Goal: Transaction & Acquisition: Book appointment/travel/reservation

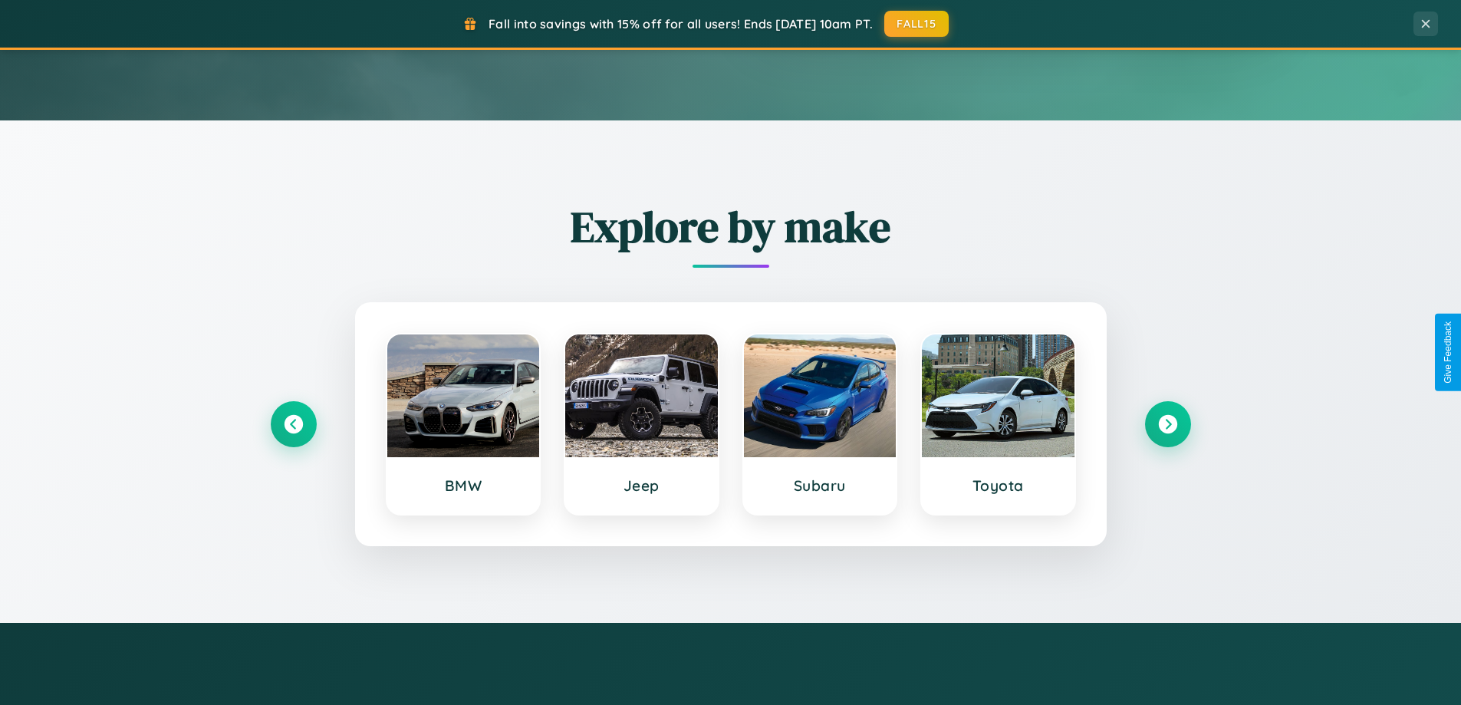
scroll to position [2951, 0]
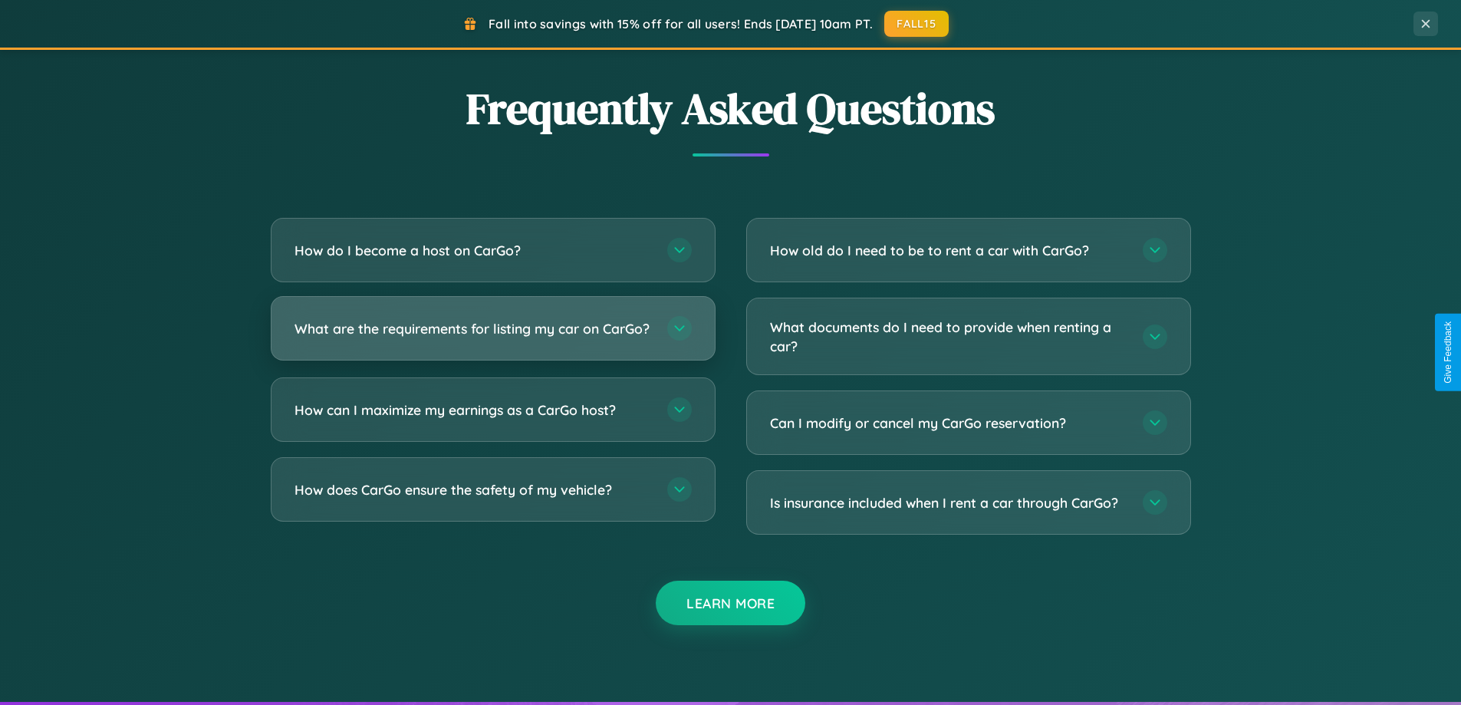
click at [492, 335] on h3 "What are the requirements for listing my car on CarGo?" at bounding box center [473, 328] width 357 height 19
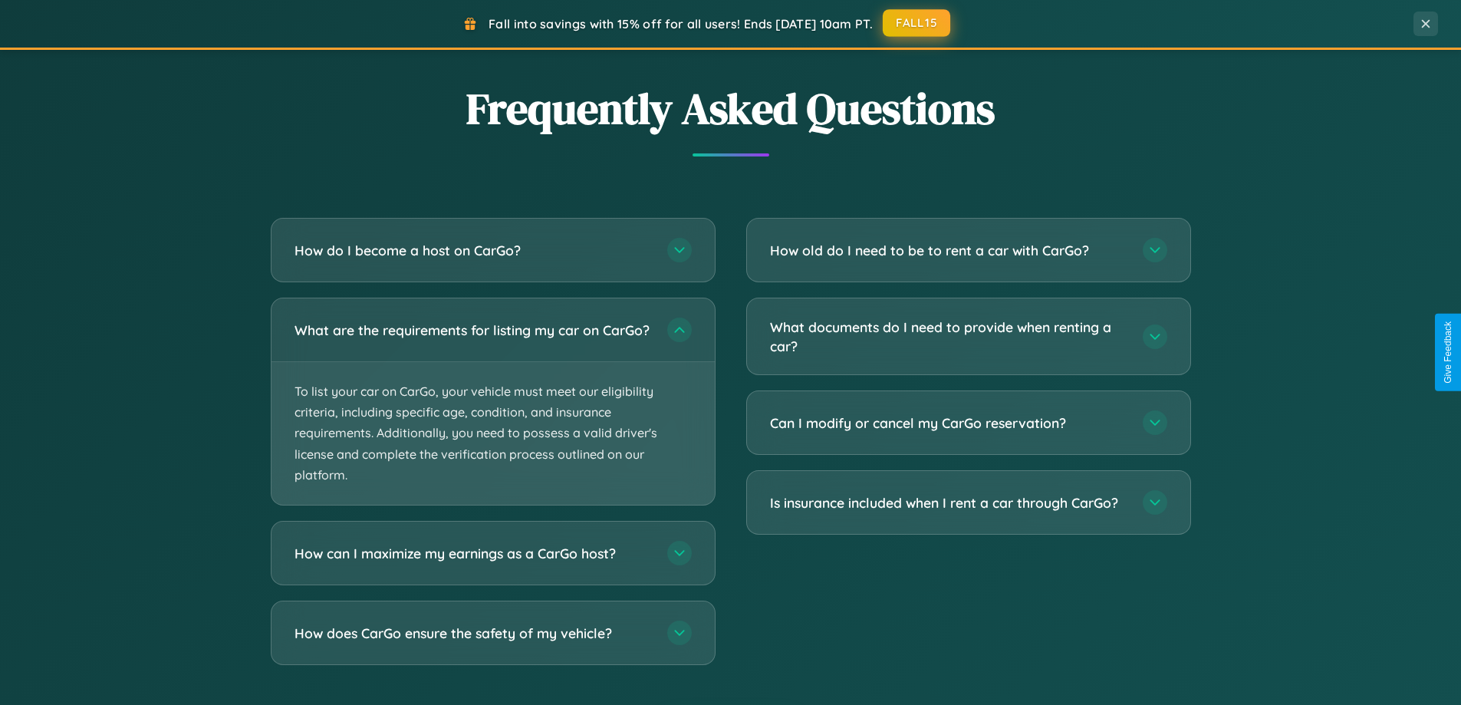
click at [917, 23] on button "FALL15" at bounding box center [916, 23] width 67 height 28
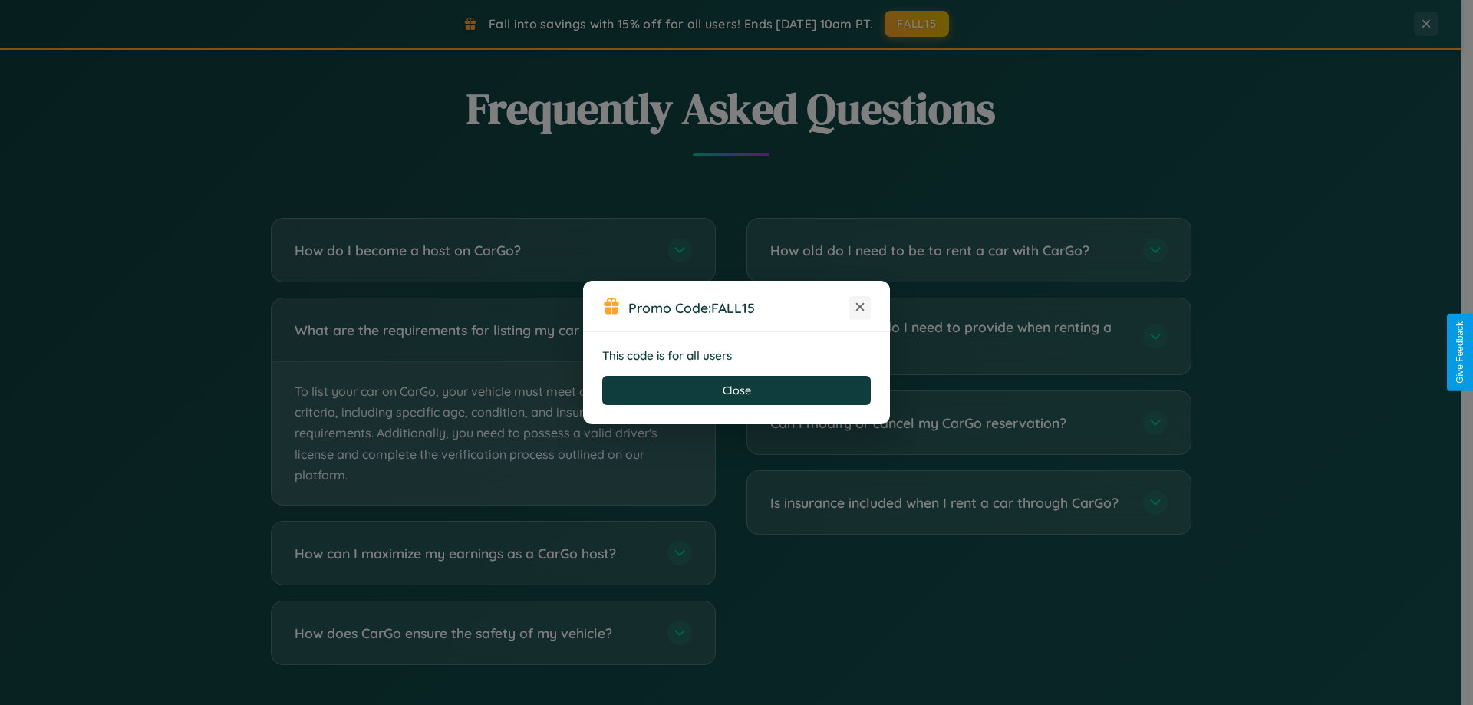
click at [860, 308] on icon at bounding box center [859, 306] width 15 height 15
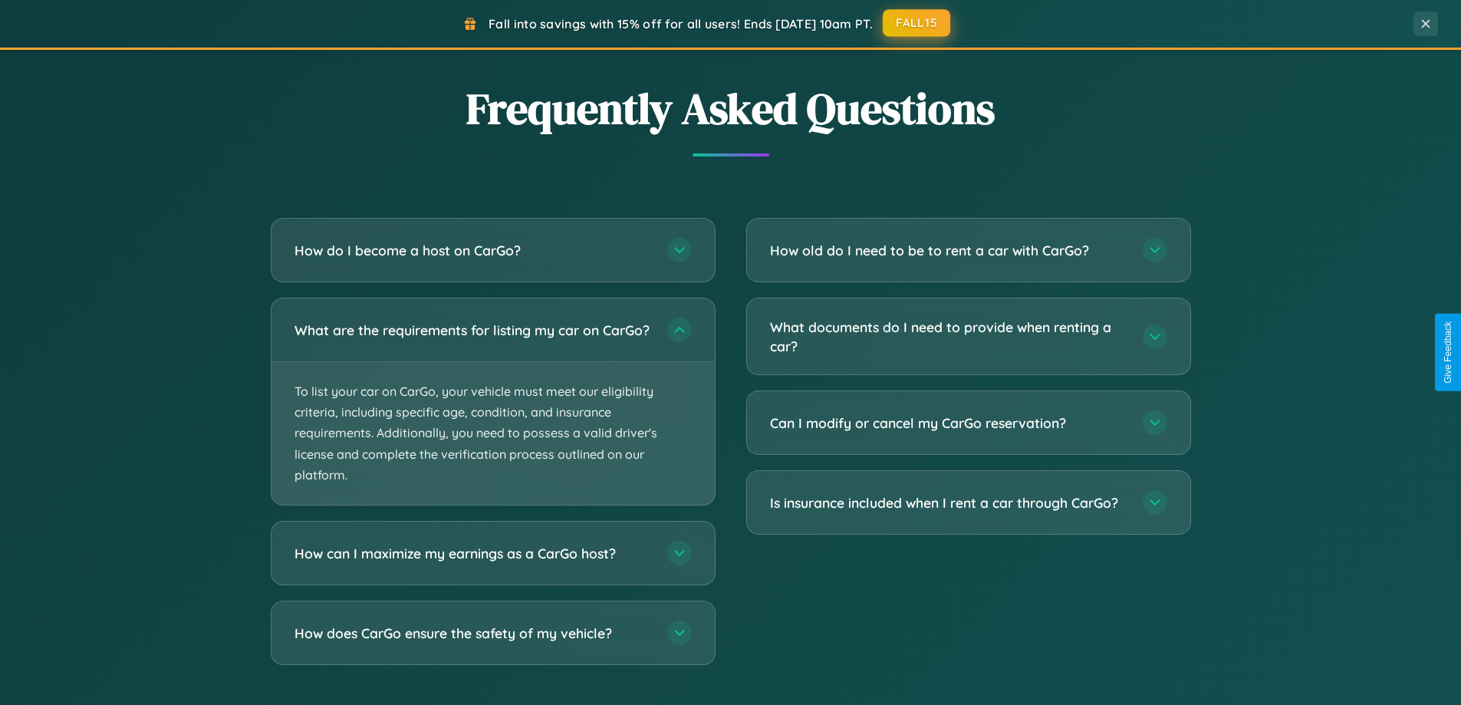
click at [917, 23] on button "FALL15" at bounding box center [916, 23] width 67 height 28
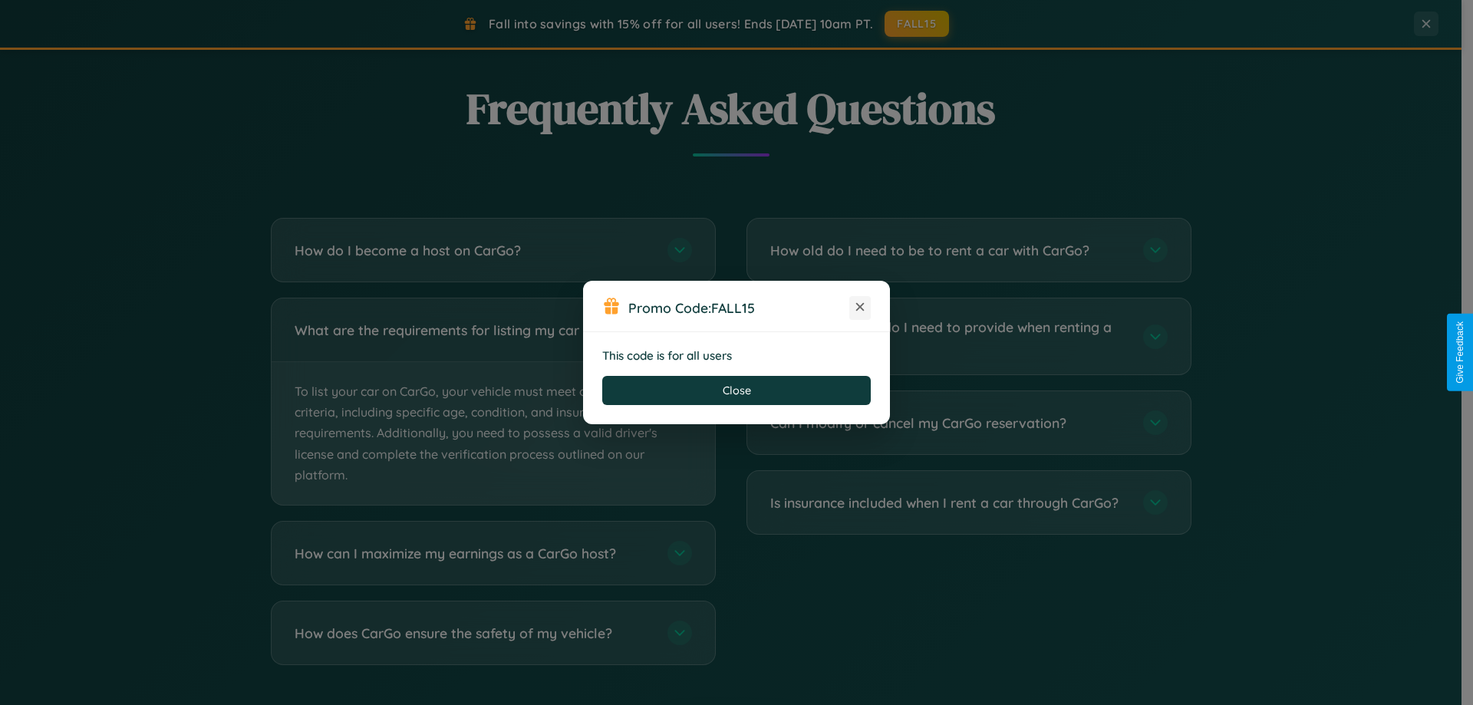
click at [860, 308] on icon at bounding box center [859, 306] width 15 height 15
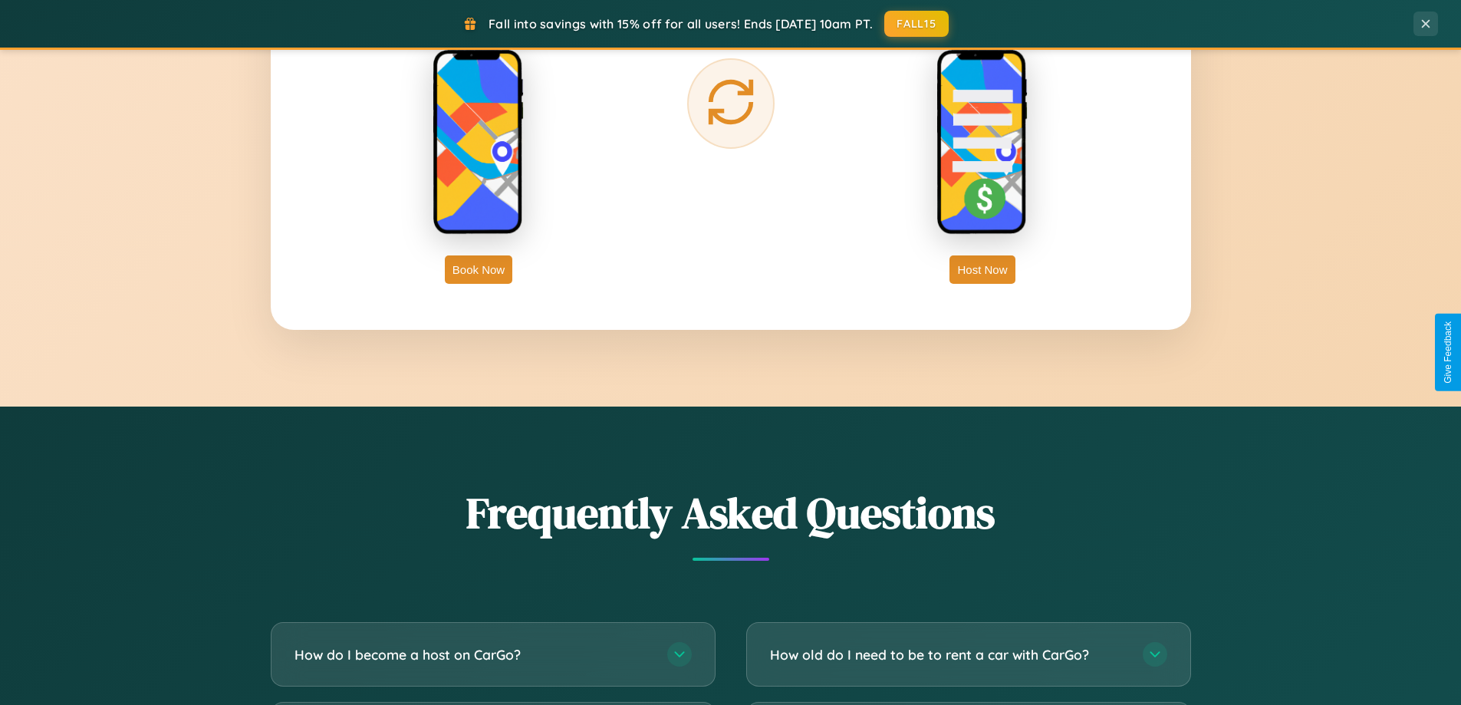
scroll to position [2464, 0]
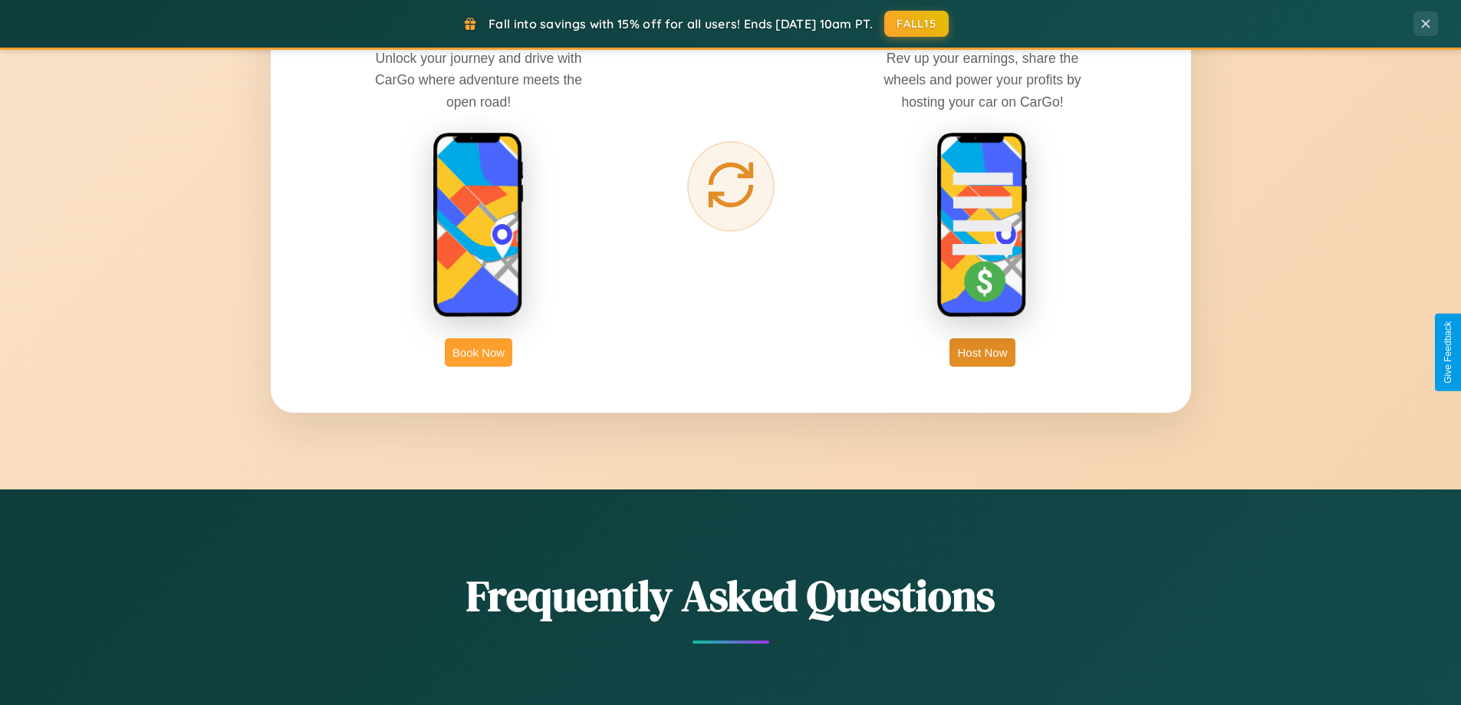
click at [479, 352] on button "Book Now" at bounding box center [478, 352] width 67 height 28
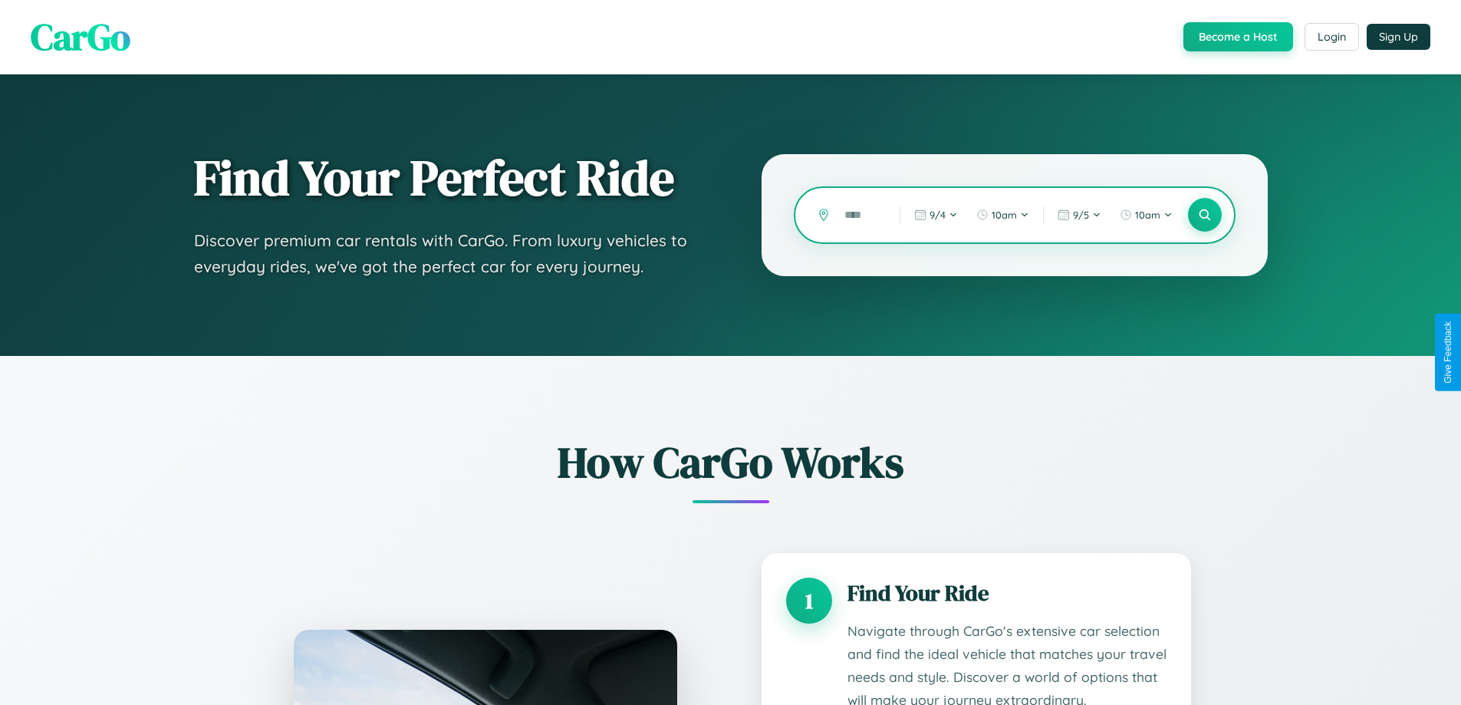
click at [861, 215] on input "text" at bounding box center [861, 215] width 48 height 27
type input "*"
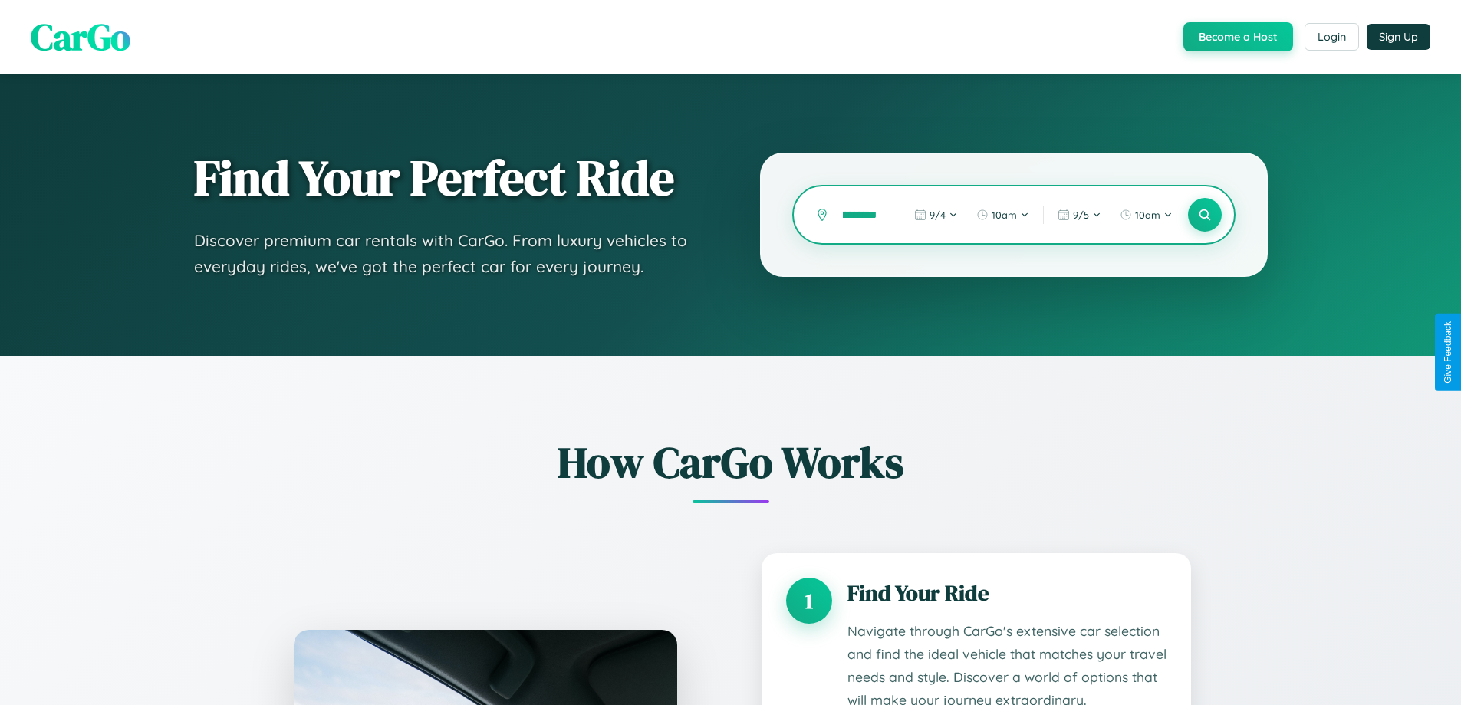
scroll to position [0, 28]
type input "**********"
click at [1204, 215] on icon at bounding box center [1204, 215] width 15 height 15
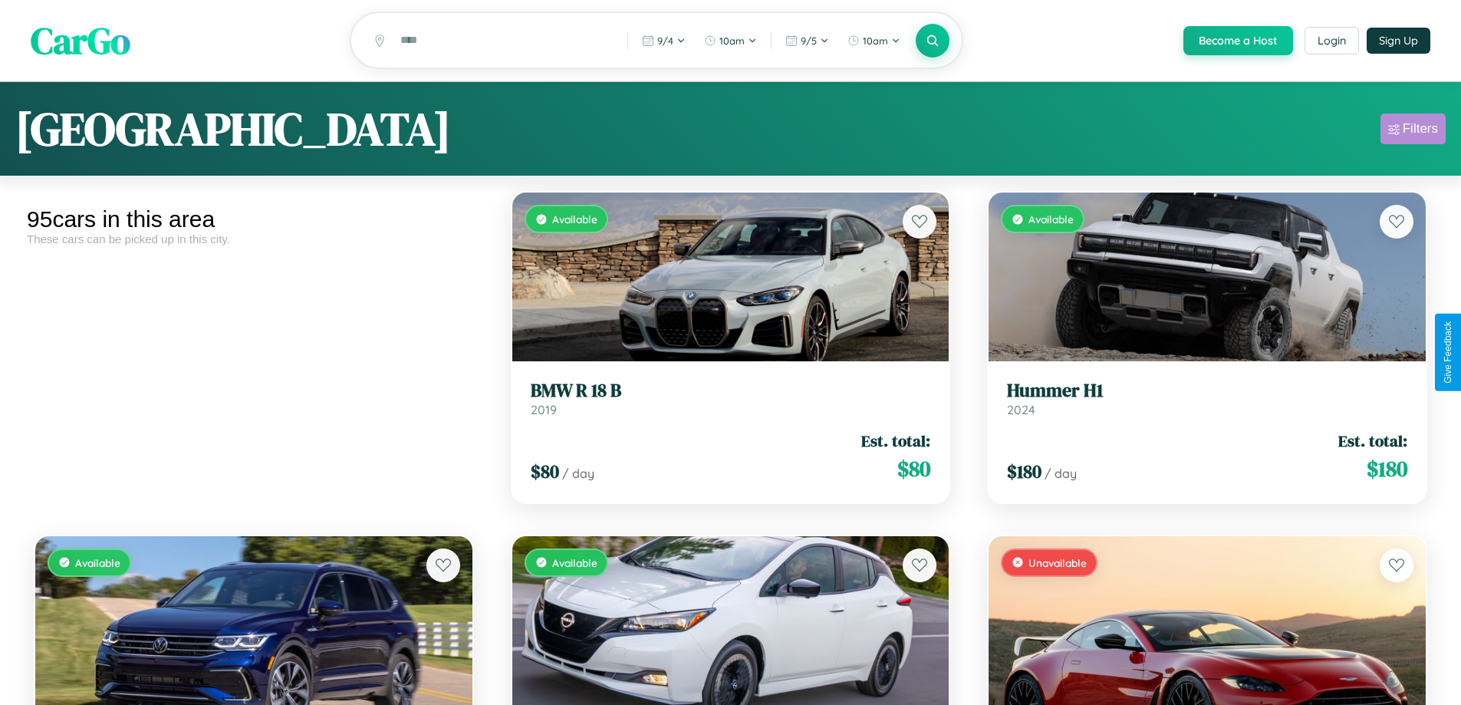
click at [1413, 131] on div "Filters" at bounding box center [1420, 128] width 35 height 15
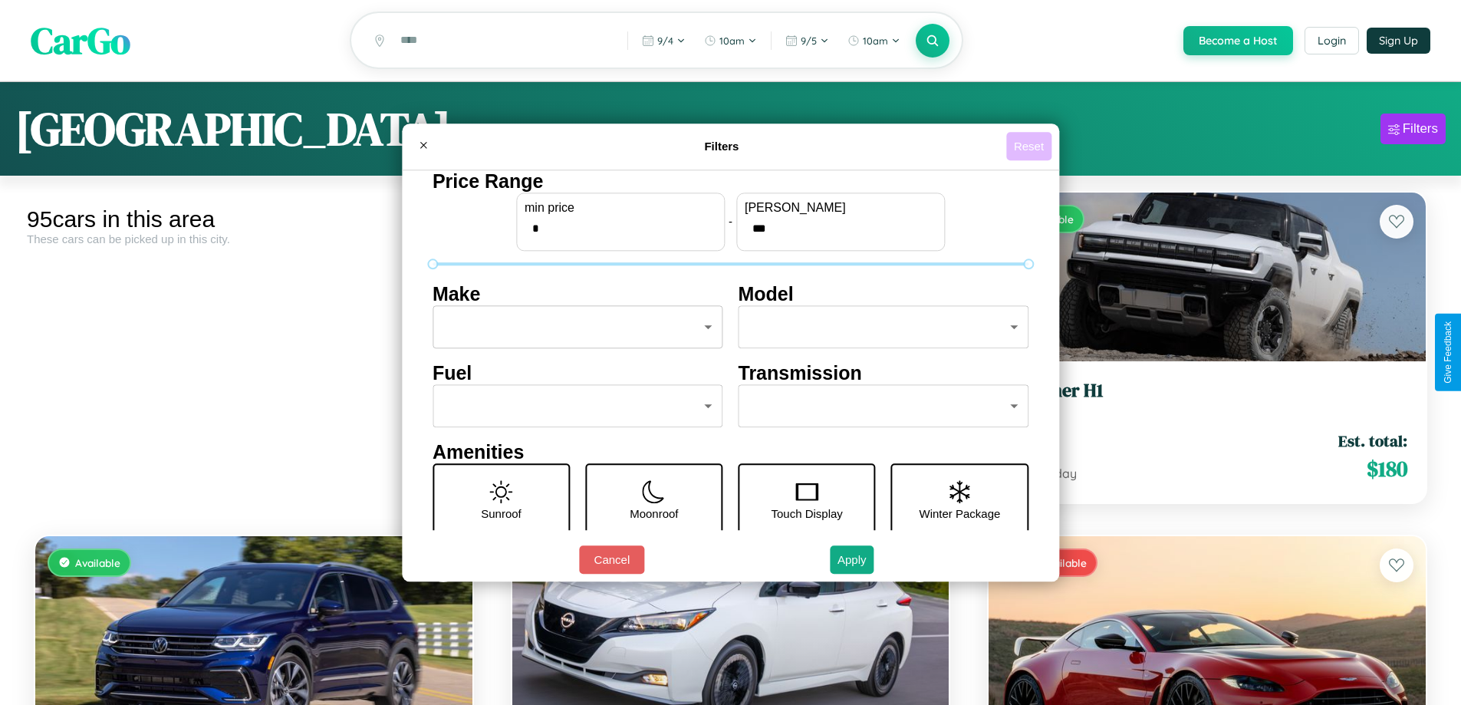
click at [1031, 146] on button "Reset" at bounding box center [1028, 146] width 45 height 28
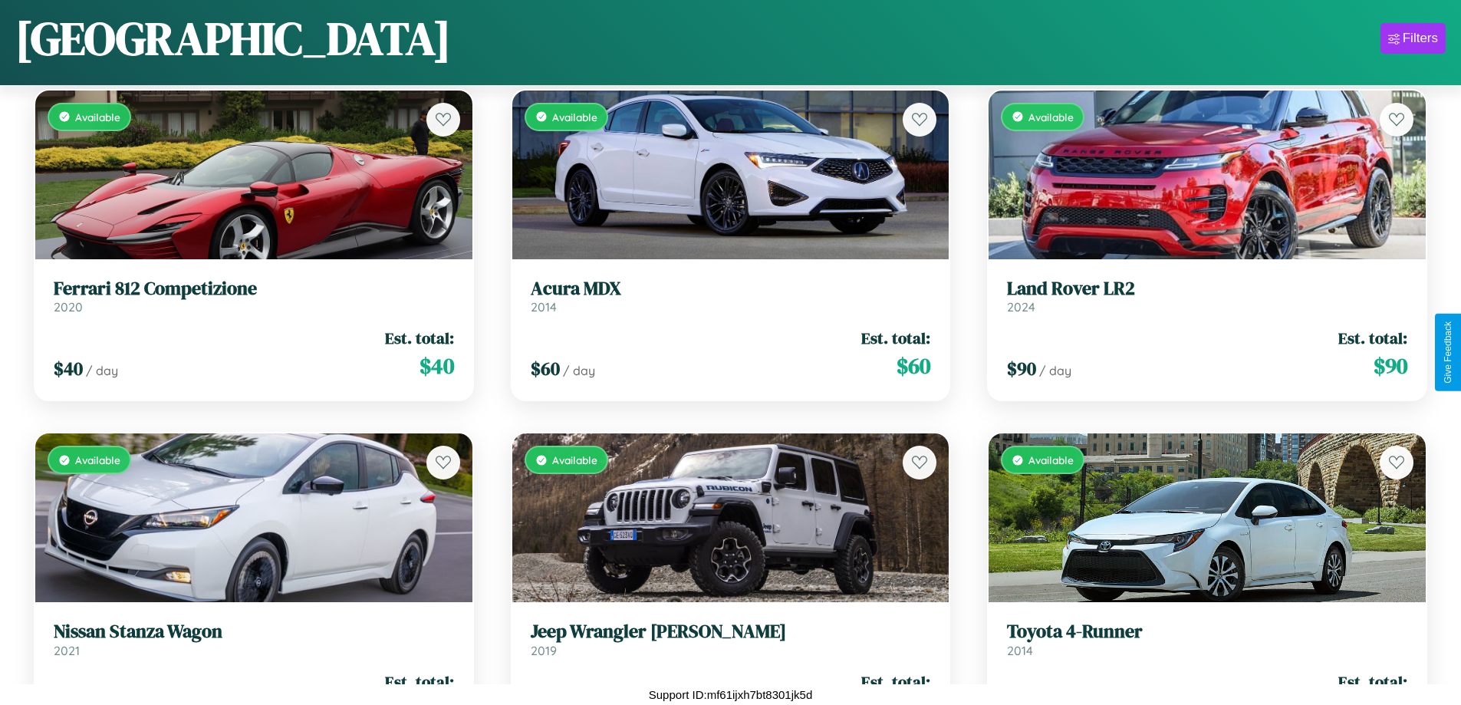
scroll to position [7428, 0]
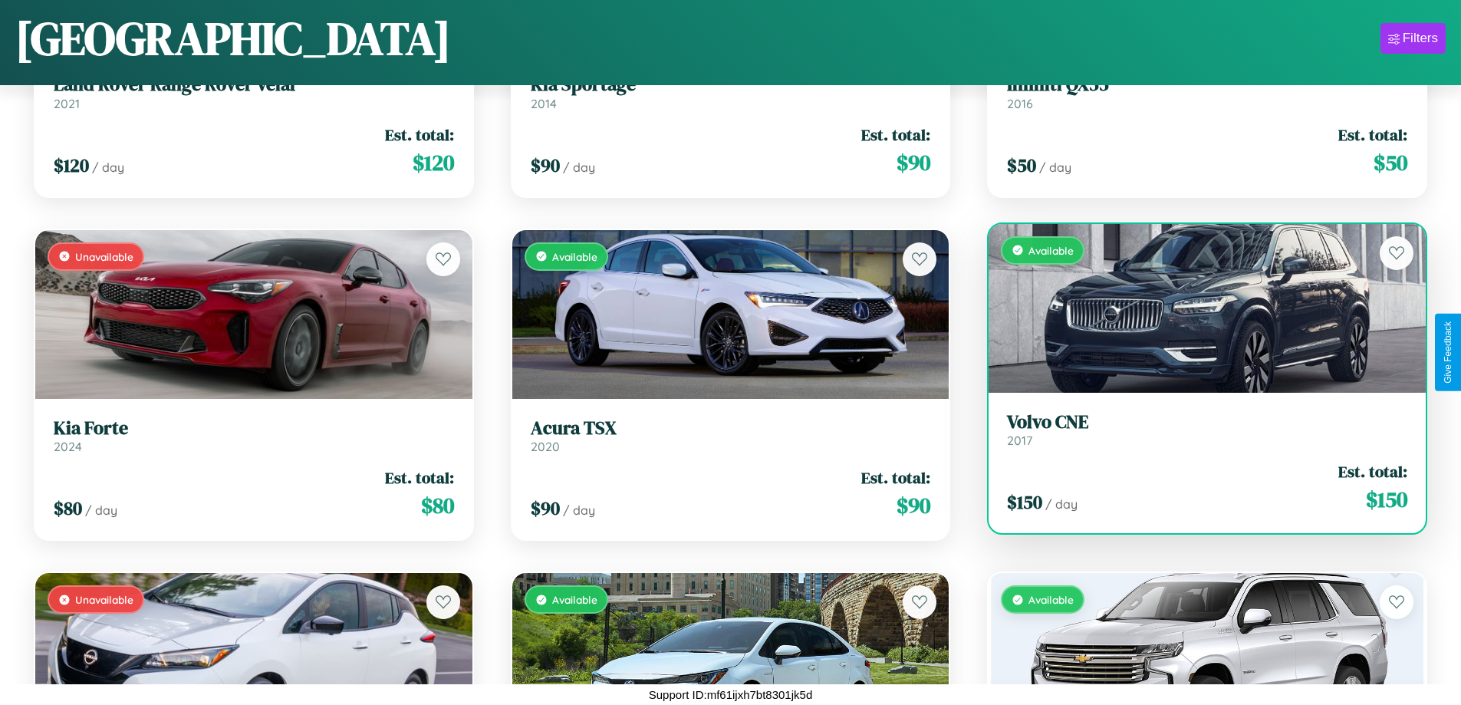
click at [1197, 487] on div "$ 150 / day Est. total: $ 150" at bounding box center [1207, 487] width 400 height 54
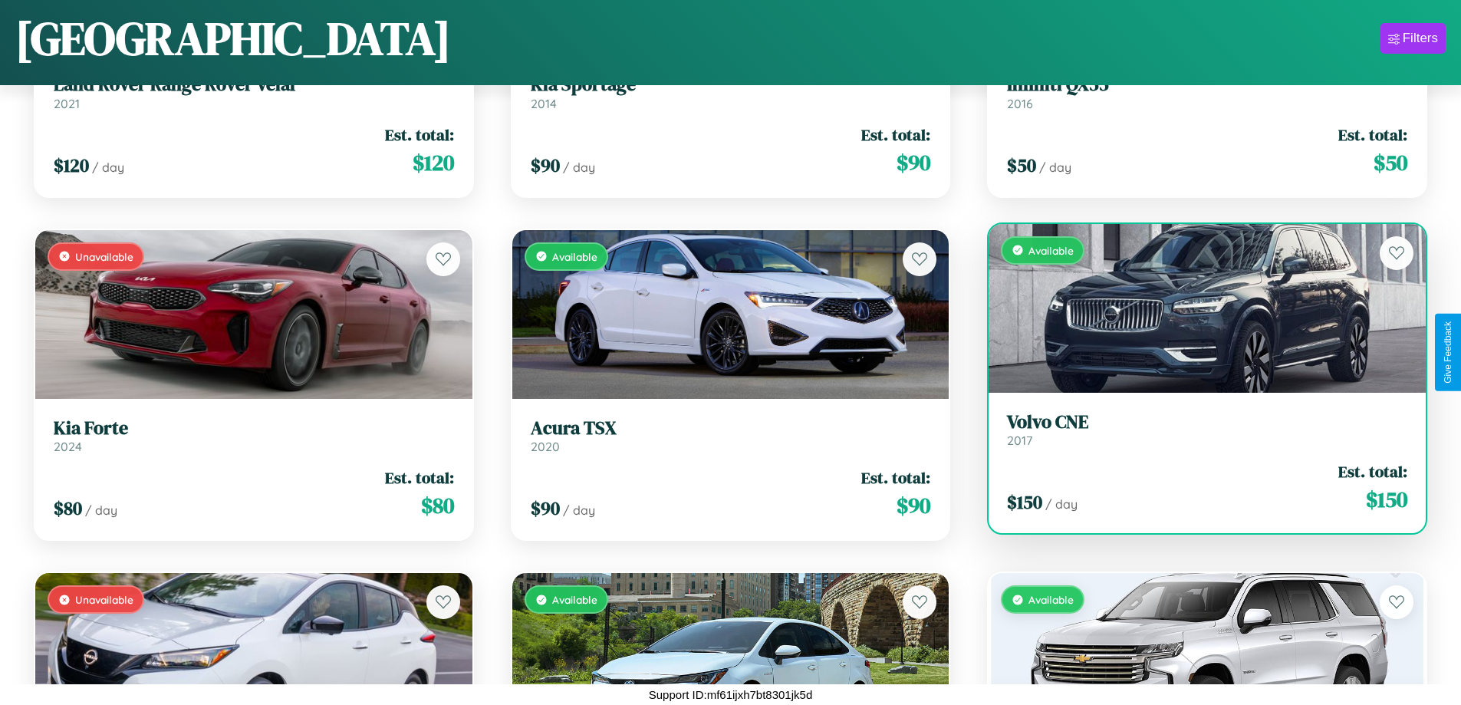
click at [1197, 487] on div "$ 150 / day Est. total: $ 150" at bounding box center [1207, 487] width 400 height 54
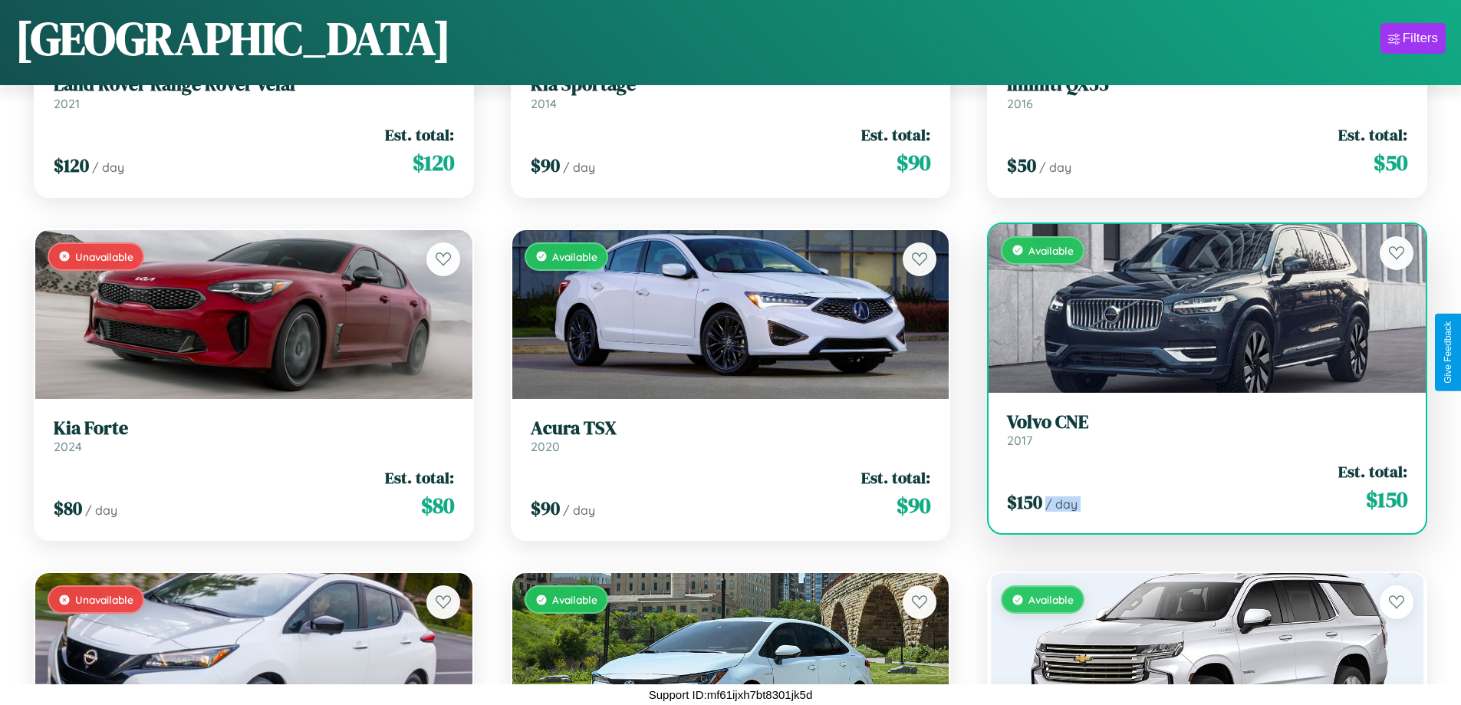
click at [1197, 487] on div "$ 150 / day Est. total: $ 150" at bounding box center [1207, 487] width 400 height 54
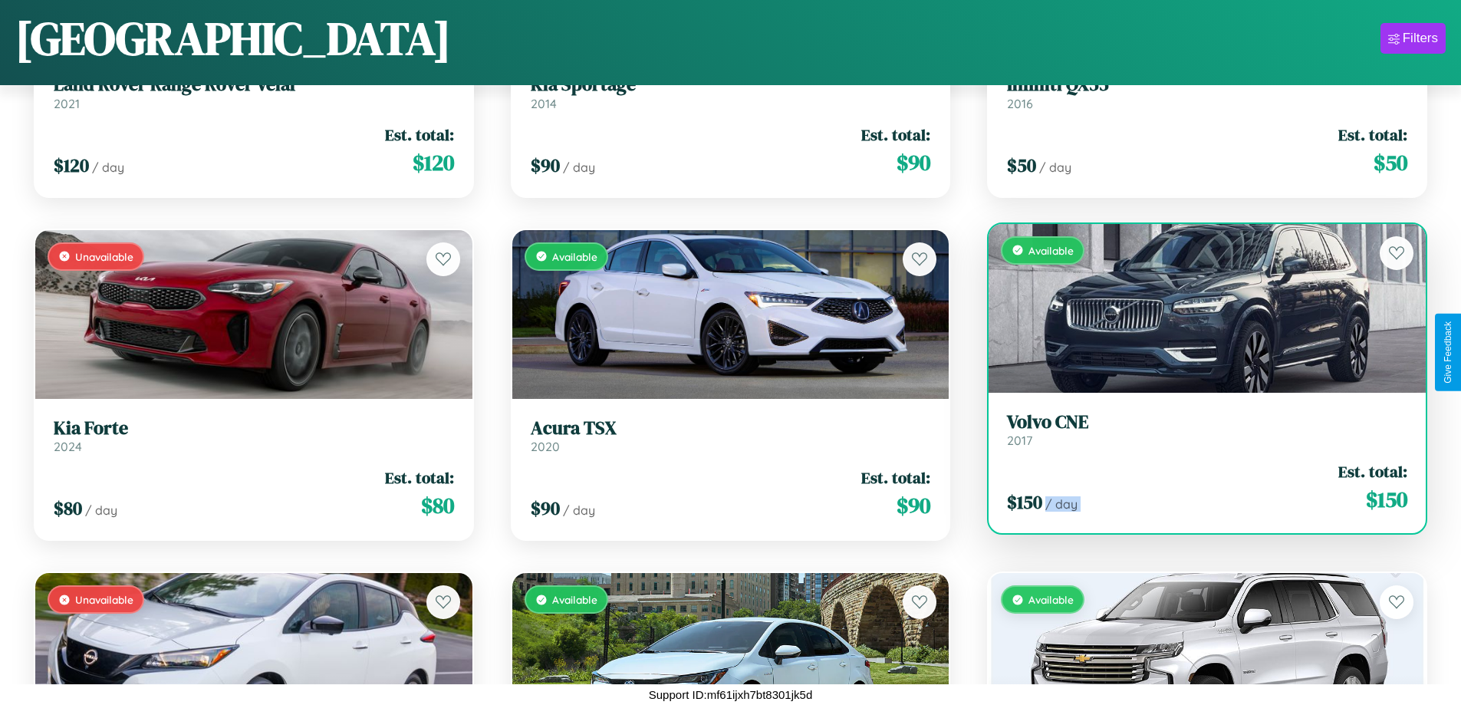
click at [1197, 487] on div "$ 150 / day Est. total: $ 150" at bounding box center [1207, 487] width 400 height 54
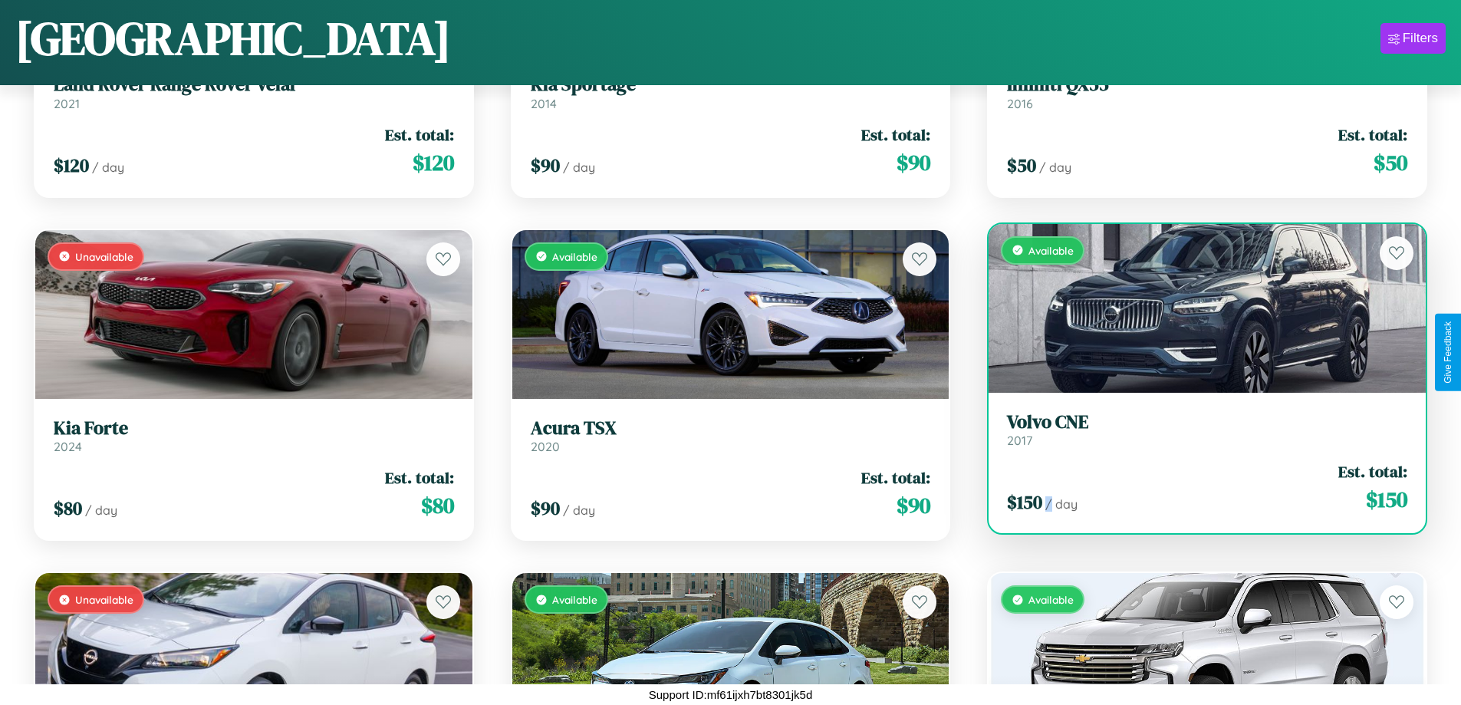
click at [1197, 487] on div "$ 150 / day Est. total: $ 150" at bounding box center [1207, 487] width 400 height 54
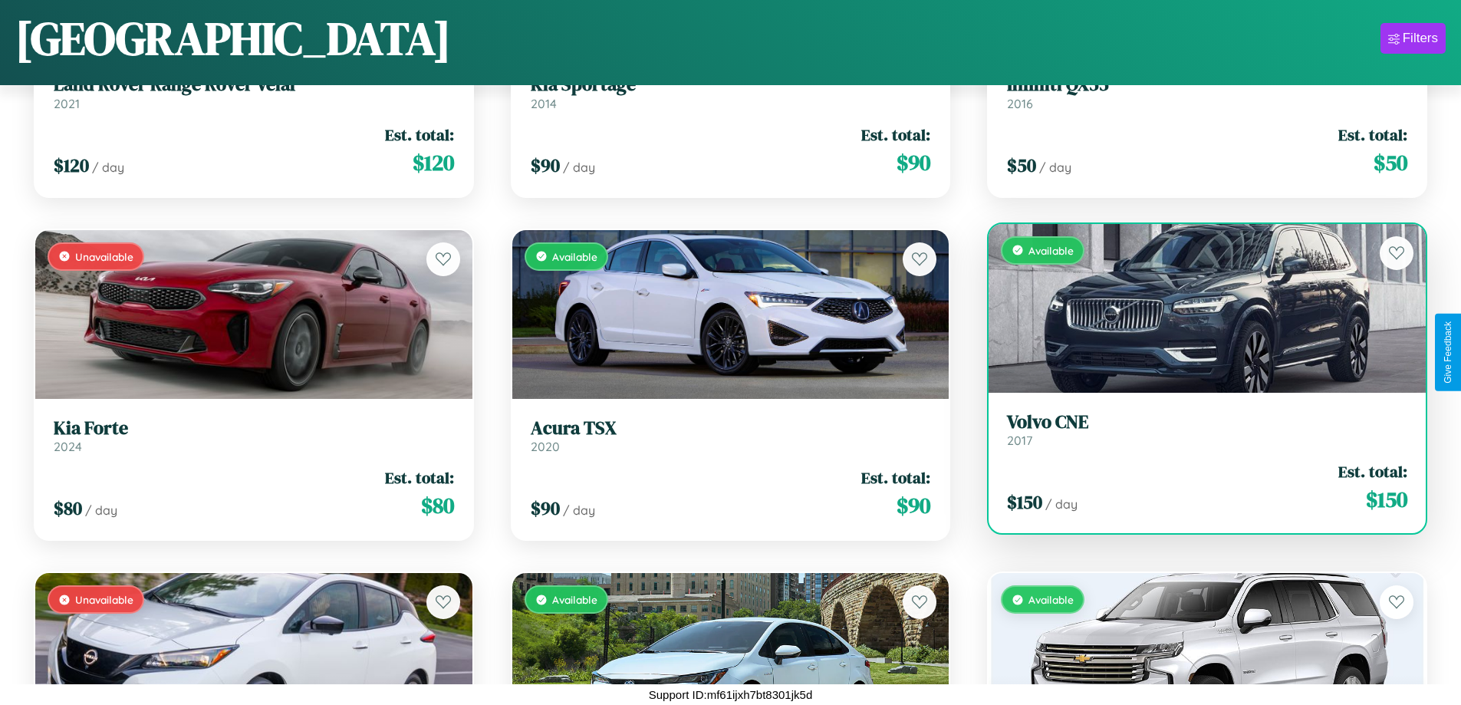
click at [1197, 429] on h3 "Volvo CNE" at bounding box center [1207, 422] width 400 height 22
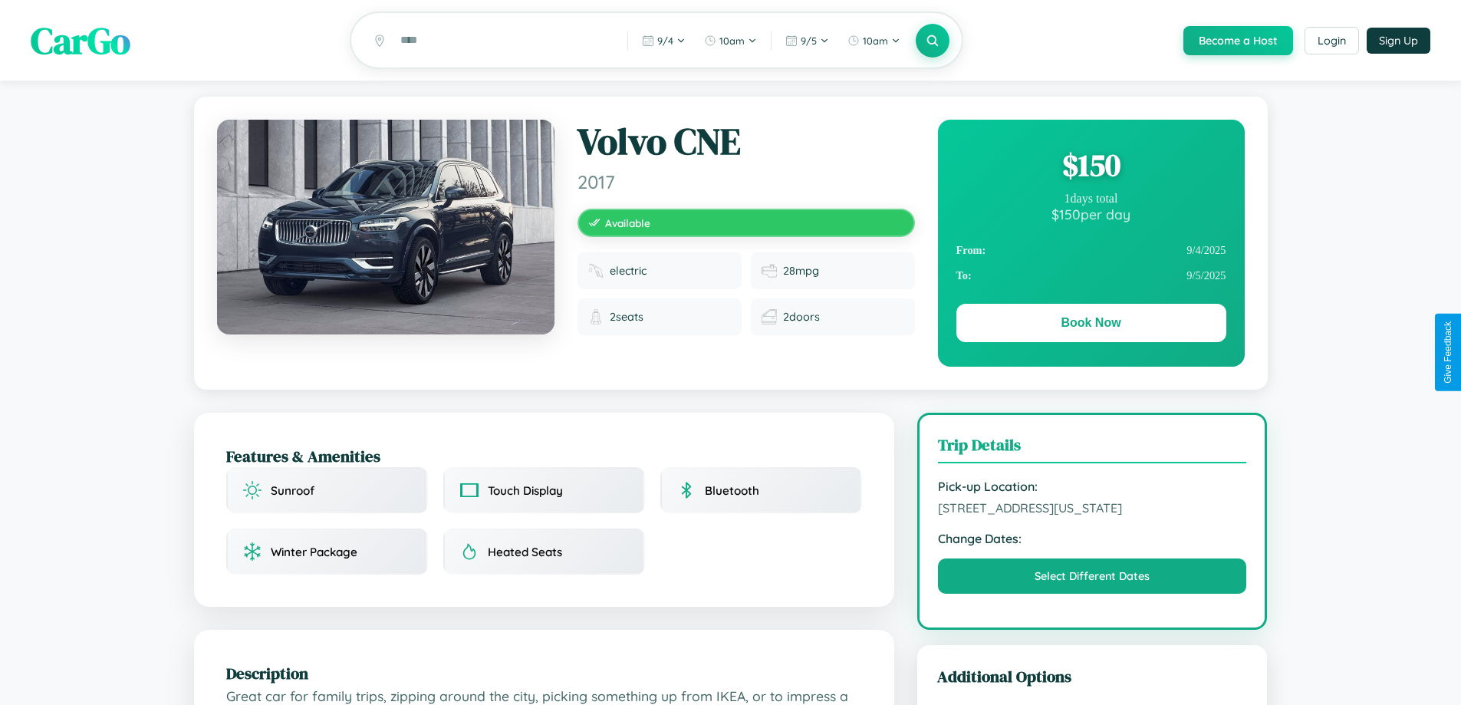
click at [1091, 167] on div "$ 150" at bounding box center [1091, 164] width 270 height 41
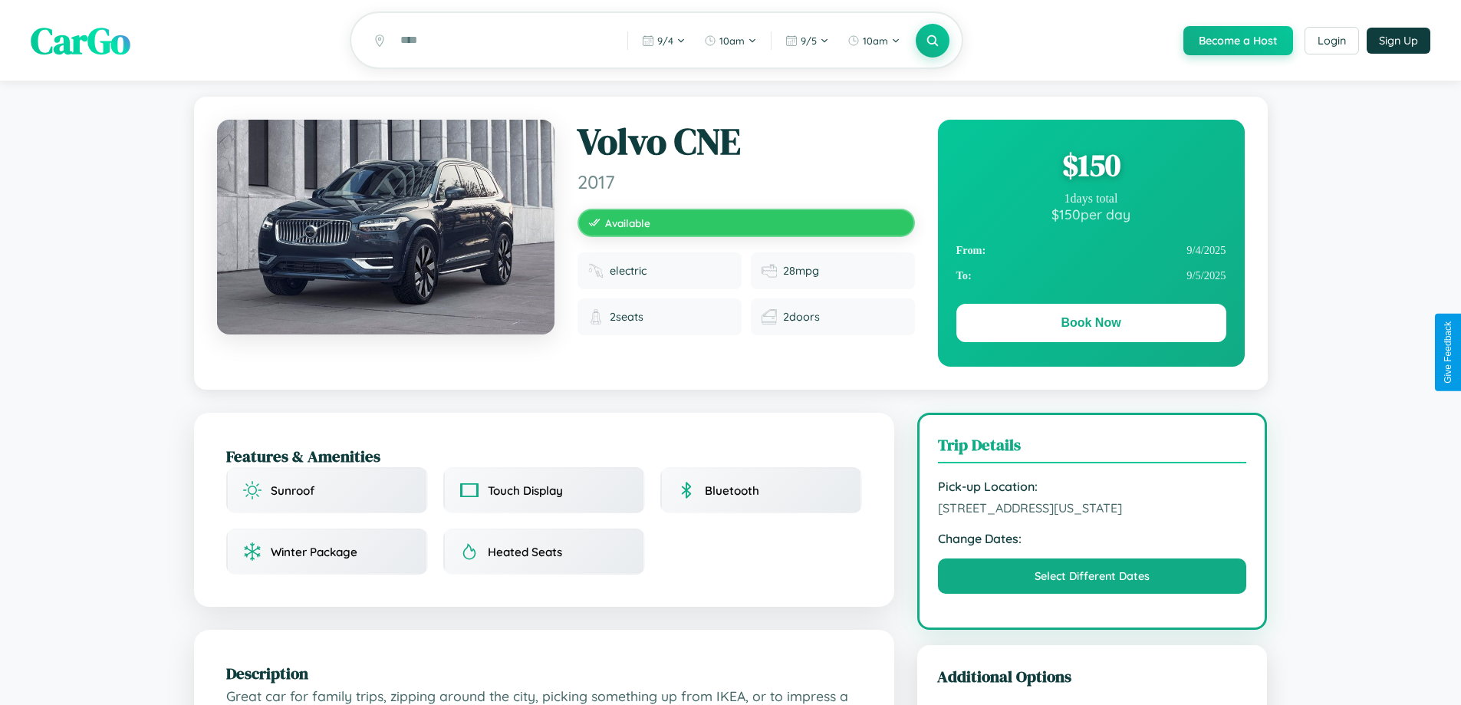
click at [1091, 167] on div "$ 150" at bounding box center [1091, 164] width 270 height 41
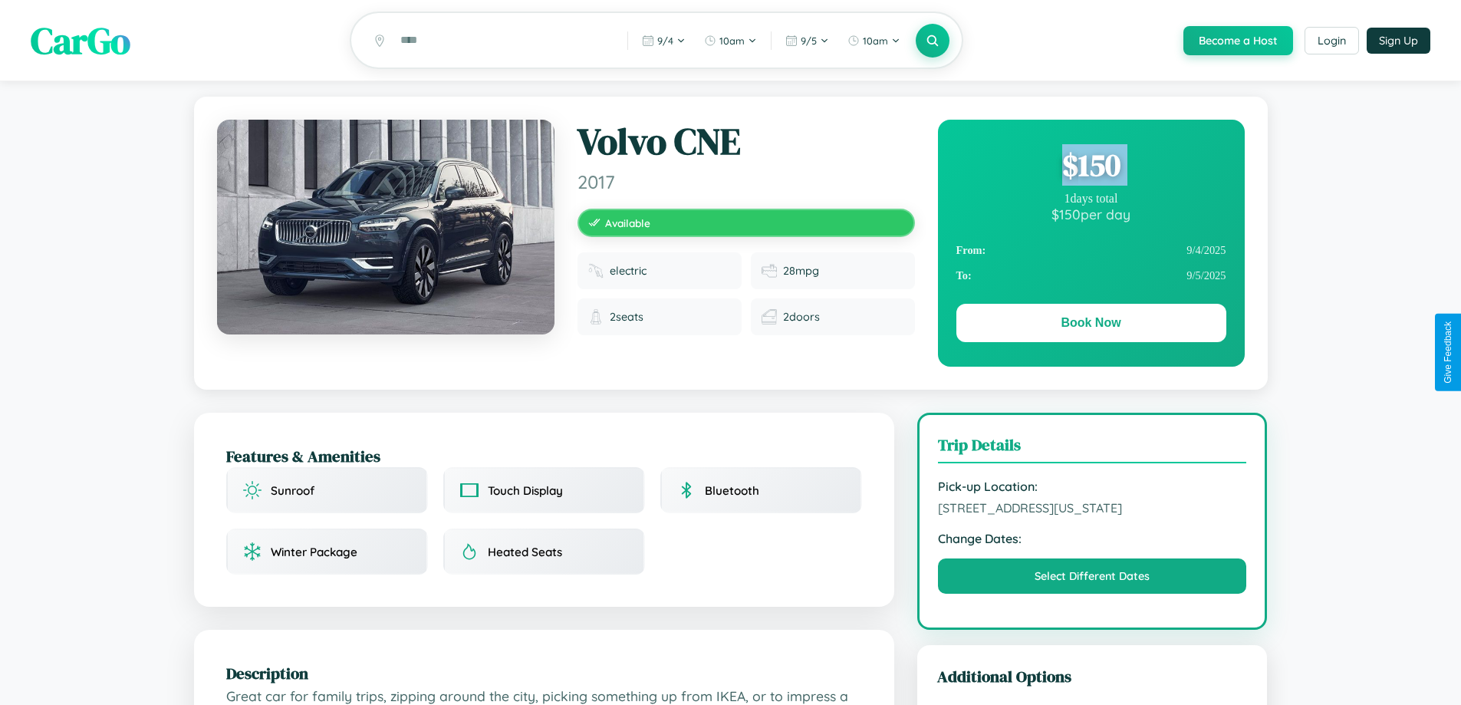
click at [1091, 167] on div "$ 150" at bounding box center [1091, 164] width 270 height 41
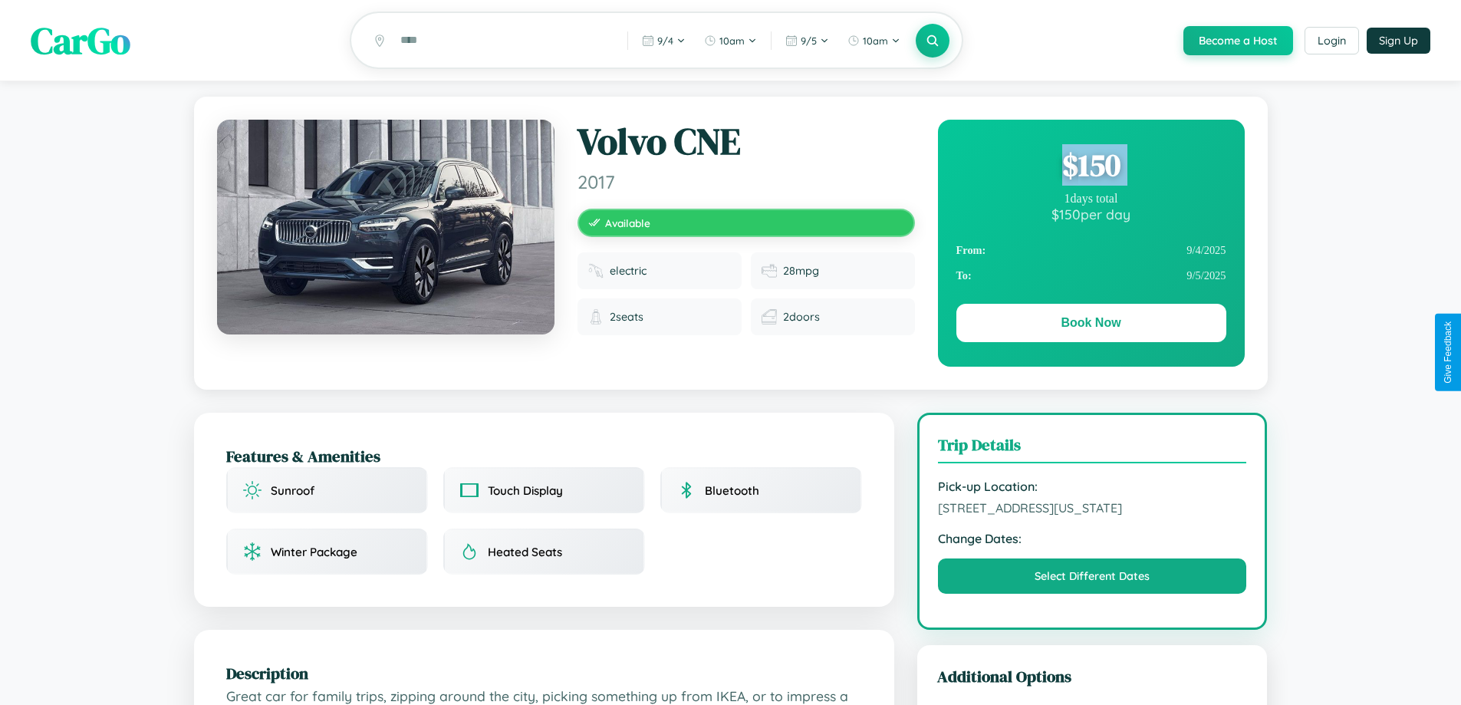
click at [1091, 167] on div "$ 150" at bounding box center [1091, 164] width 270 height 41
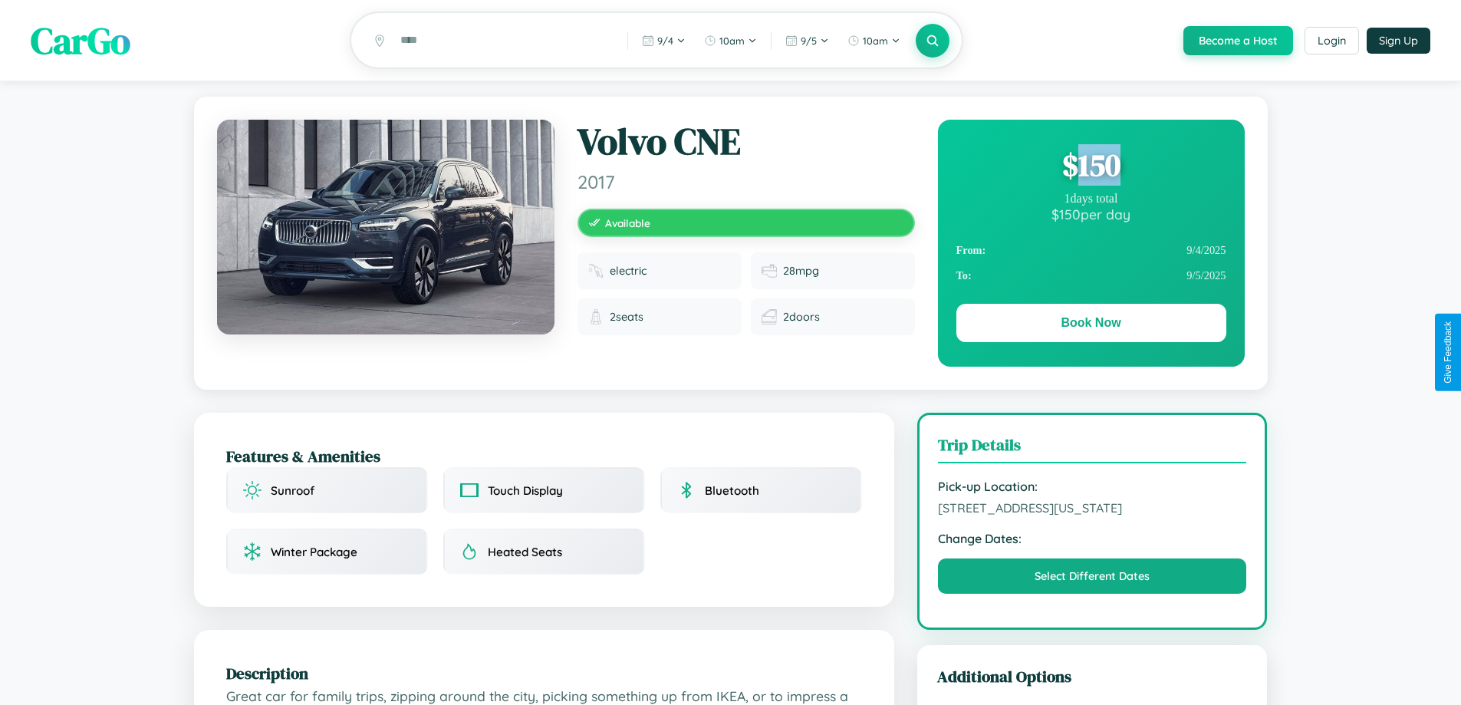
click at [1091, 167] on div "$ 150" at bounding box center [1091, 164] width 270 height 41
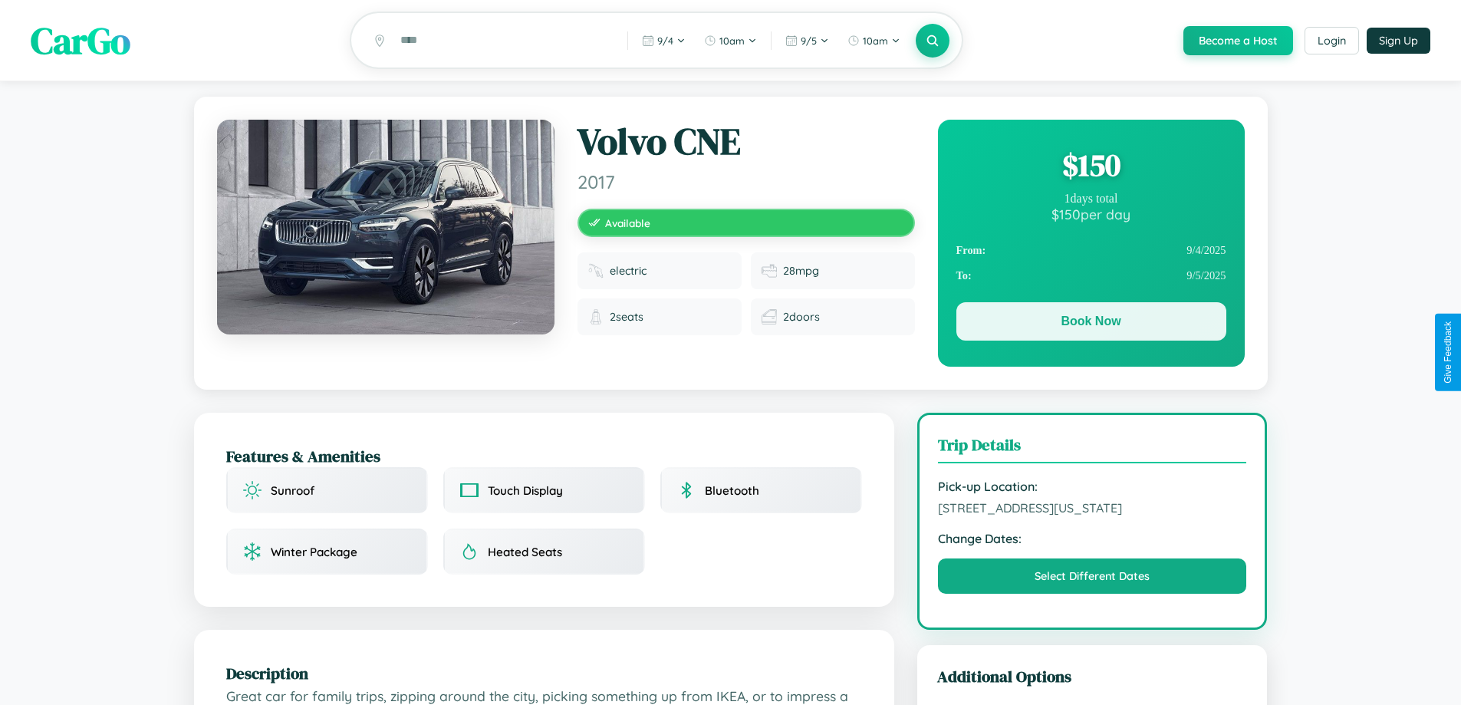
click at [1091, 324] on button "Book Now" at bounding box center [1091, 321] width 270 height 38
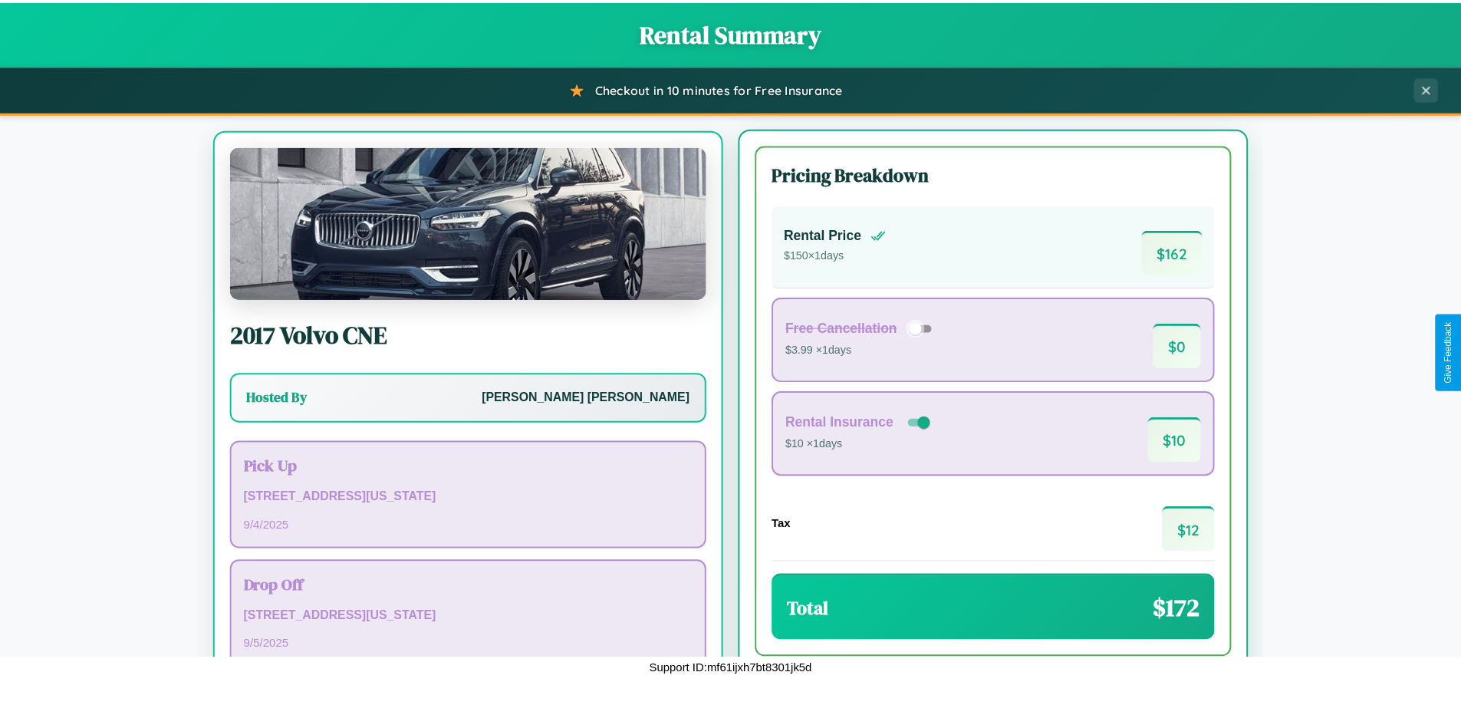
scroll to position [71, 0]
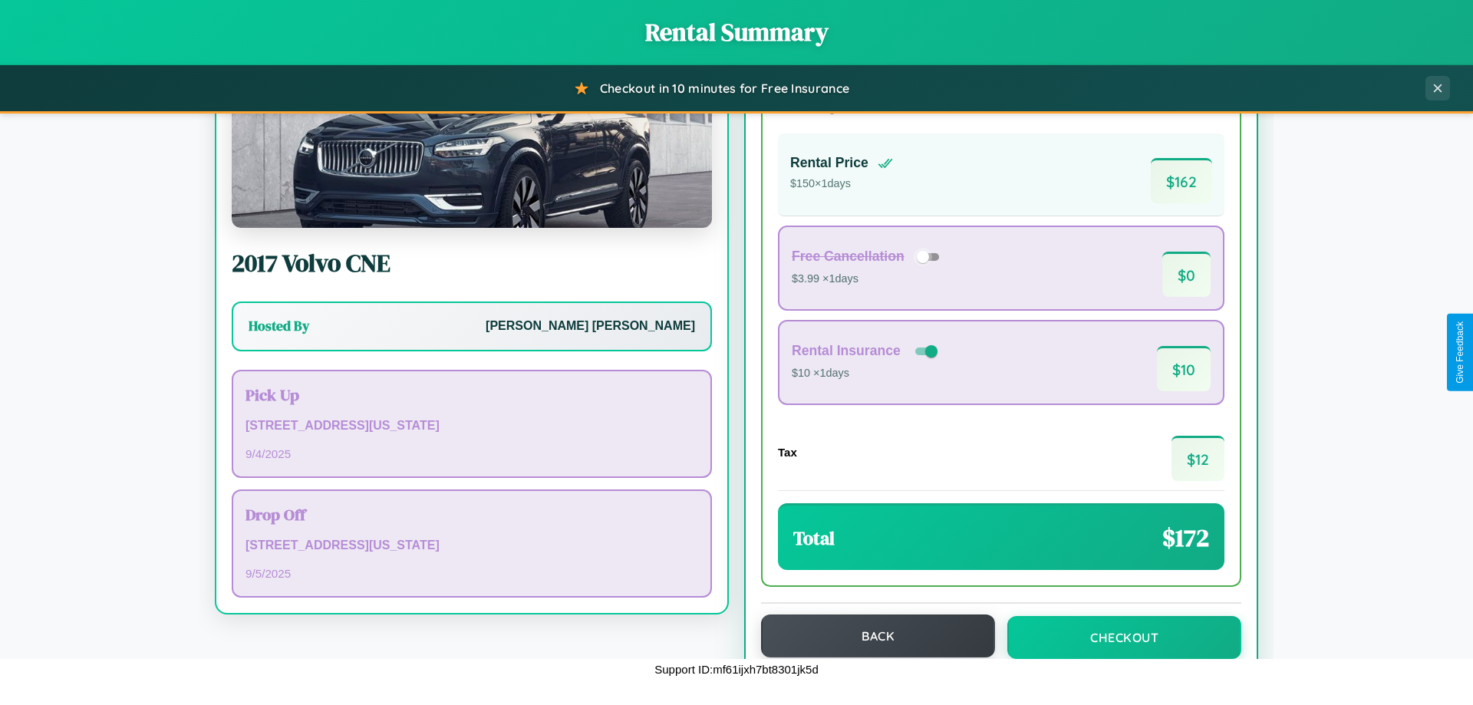
click at [870, 637] on button "Back" at bounding box center [878, 635] width 234 height 43
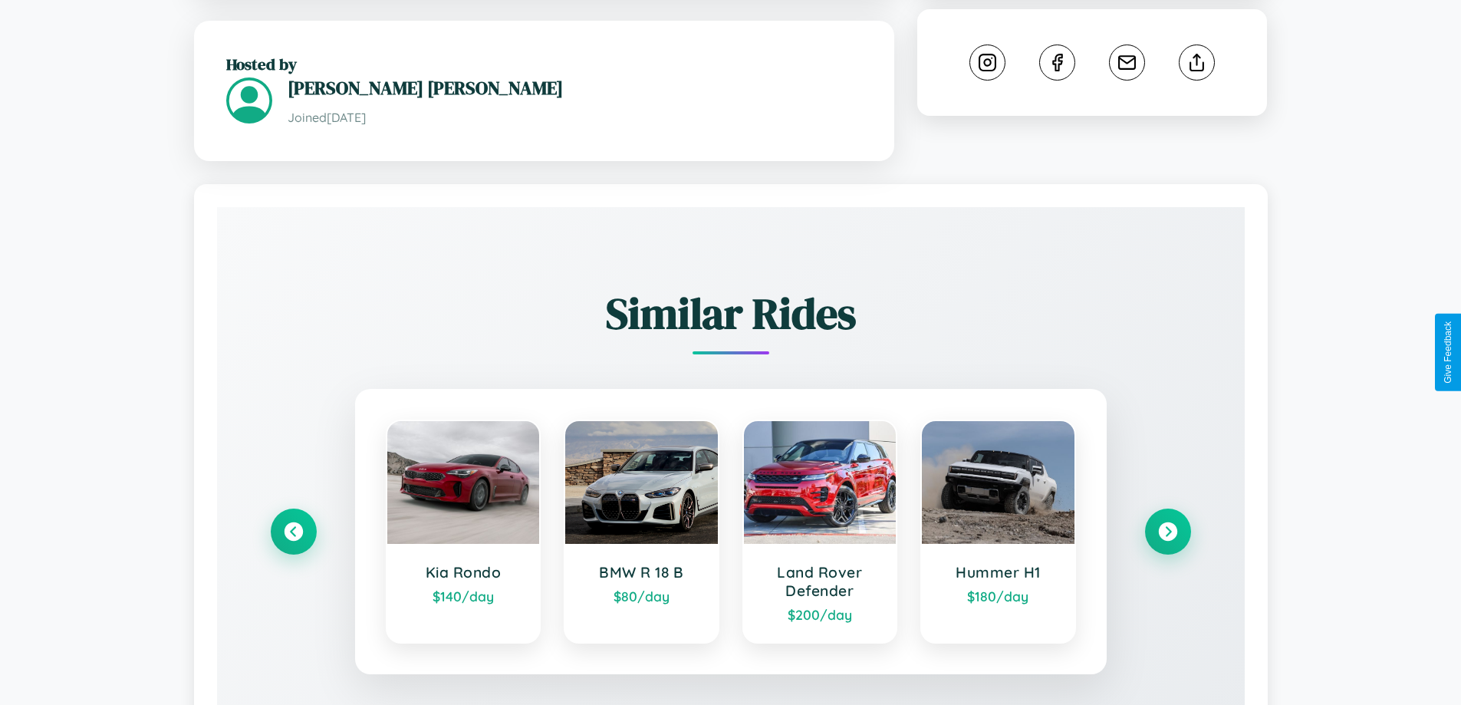
scroll to position [899, 0]
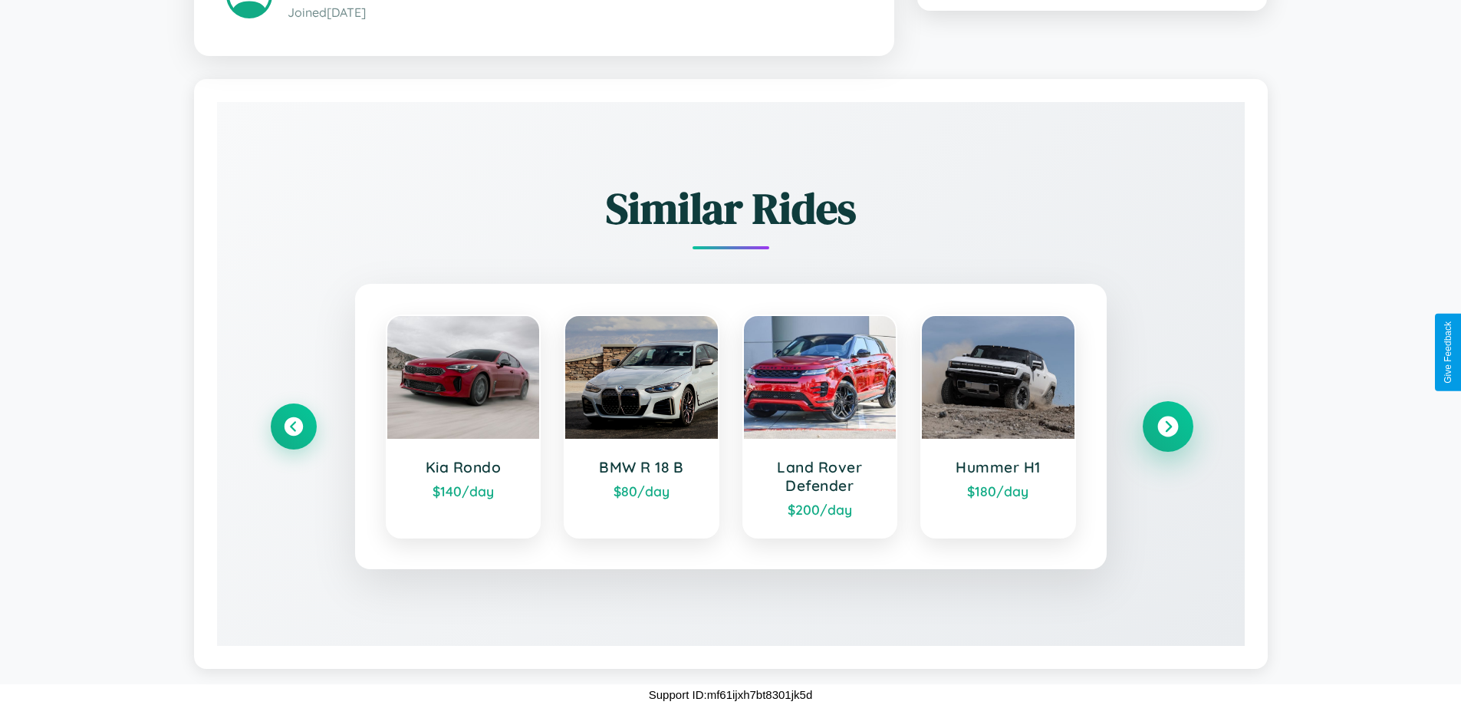
click at [1167, 426] on icon at bounding box center [1167, 426] width 21 height 21
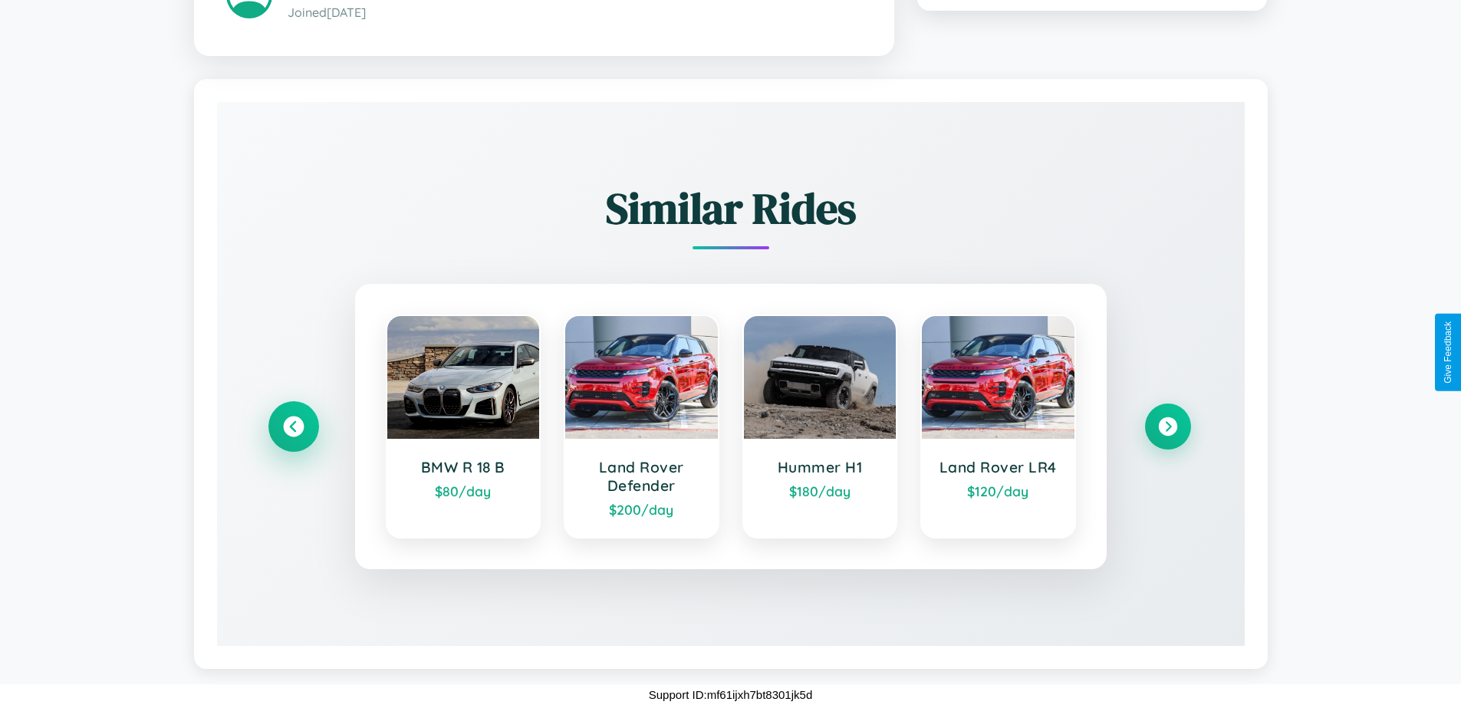
click at [293, 426] on icon at bounding box center [293, 426] width 21 height 21
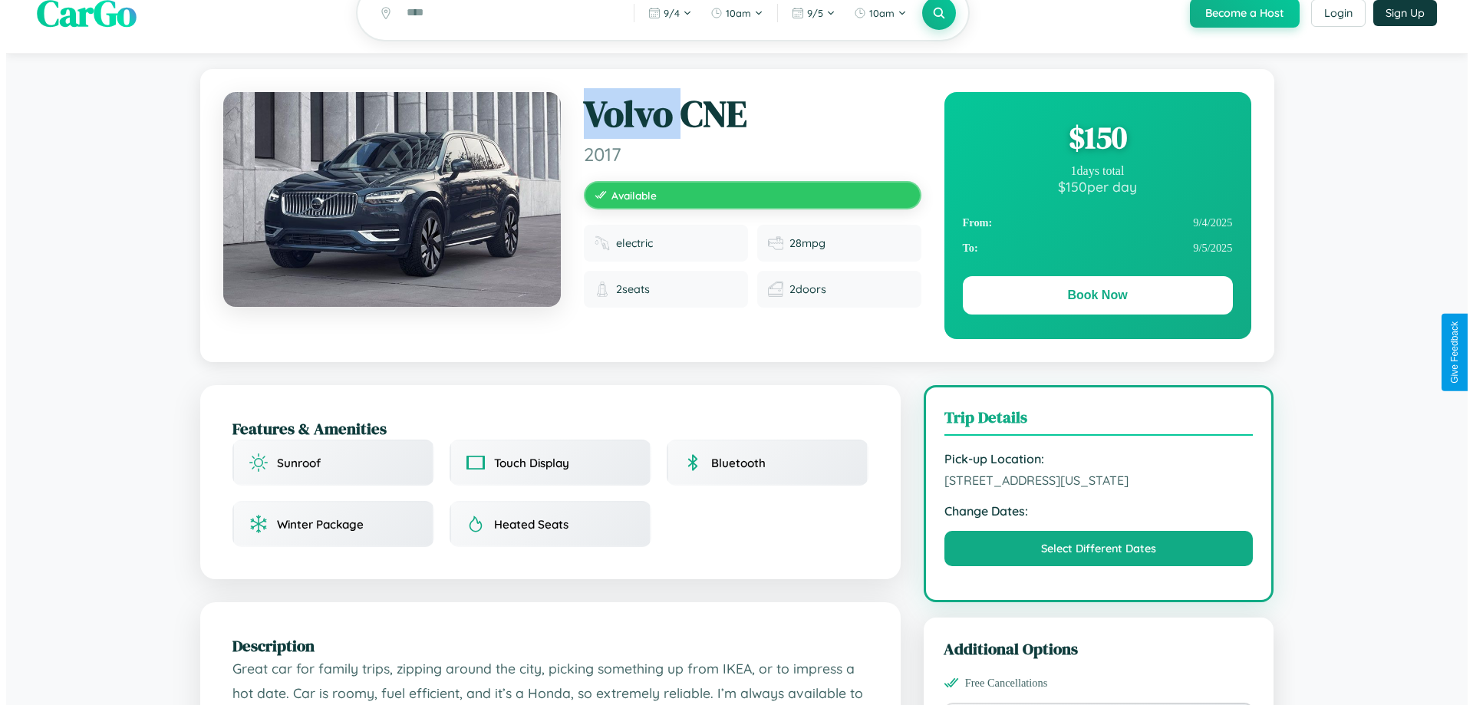
scroll to position [0, 0]
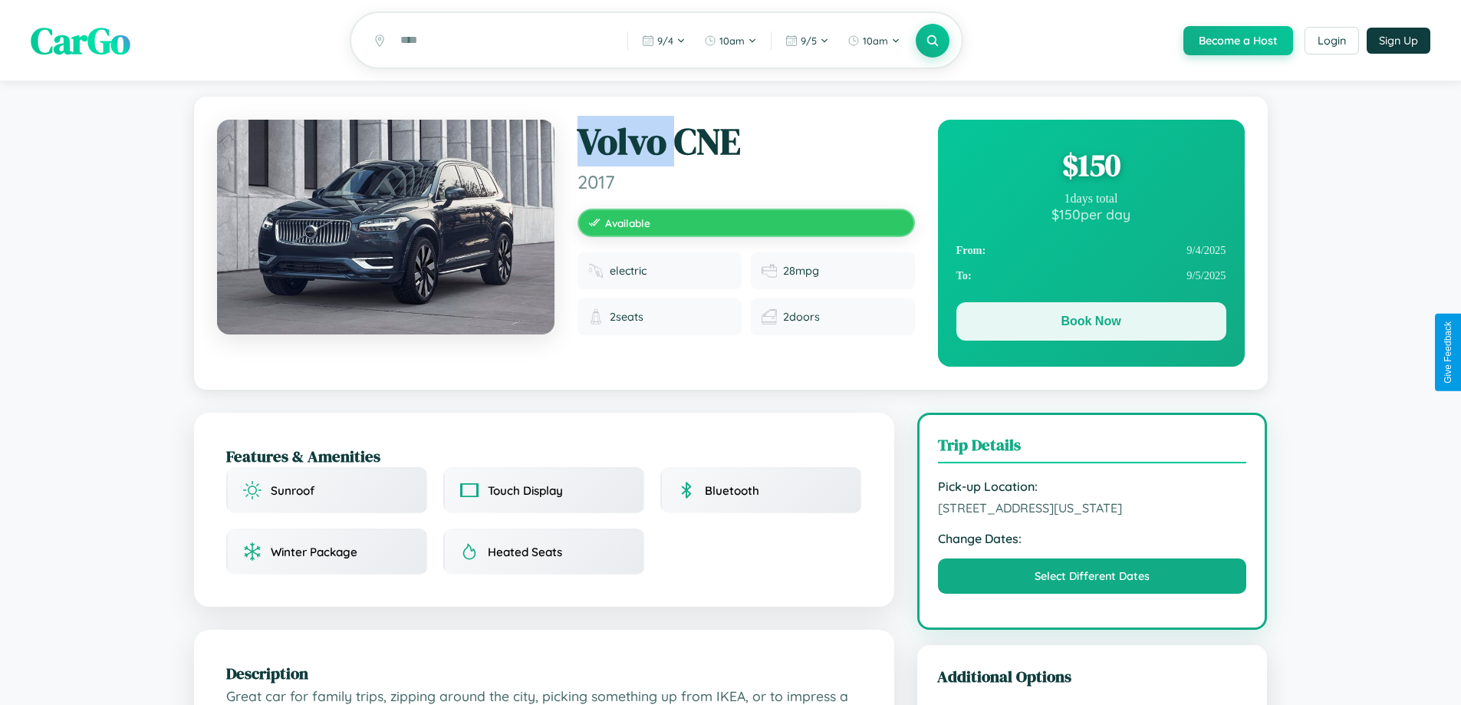
click at [1091, 324] on button "Book Now" at bounding box center [1091, 321] width 270 height 38
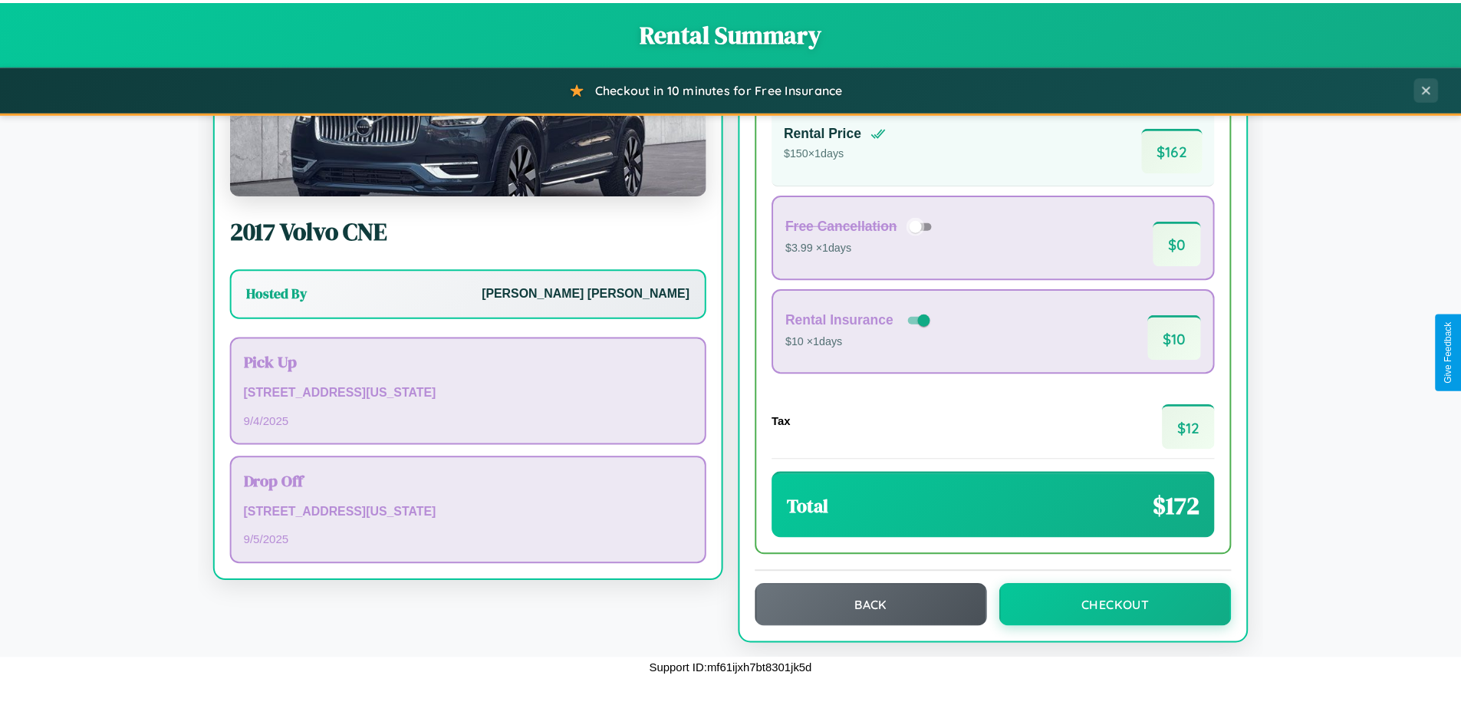
scroll to position [105, 0]
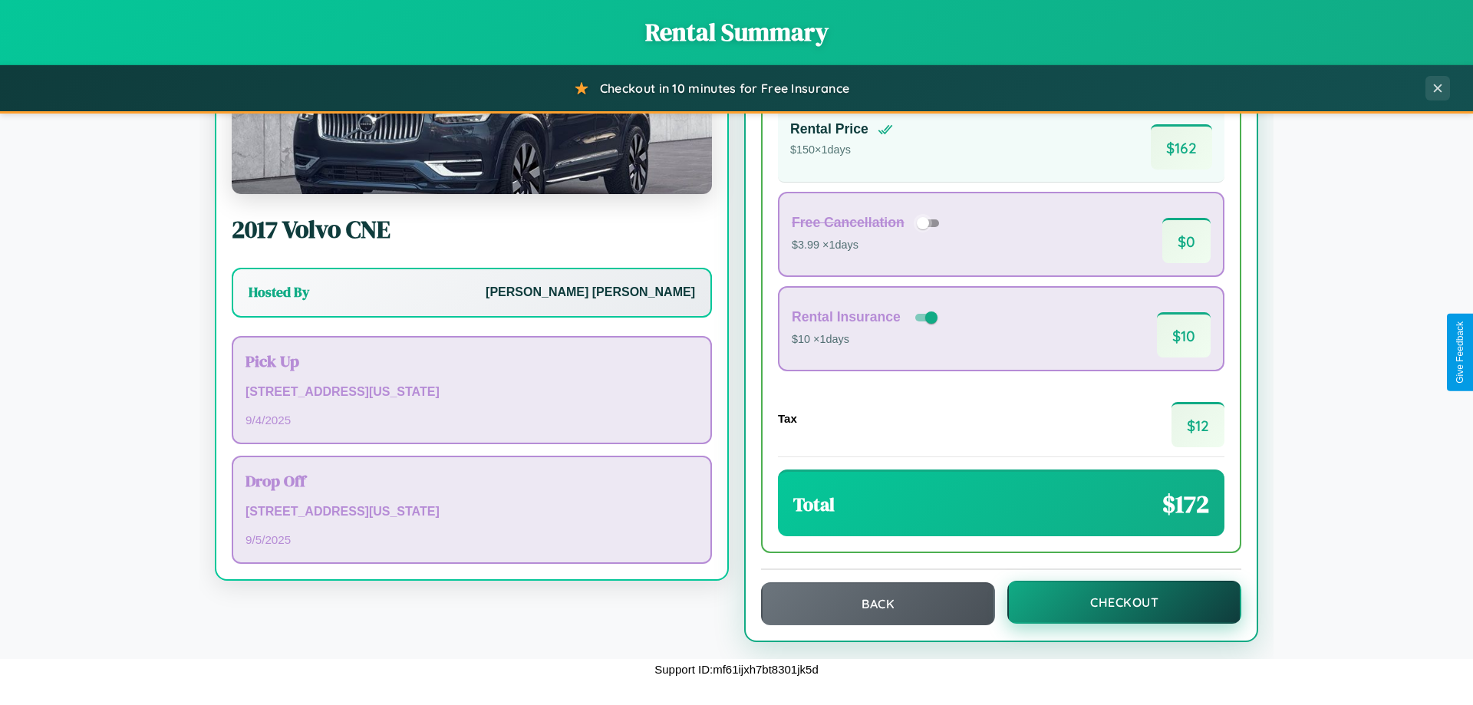
click at [1114, 602] on button "Checkout" at bounding box center [1124, 602] width 234 height 43
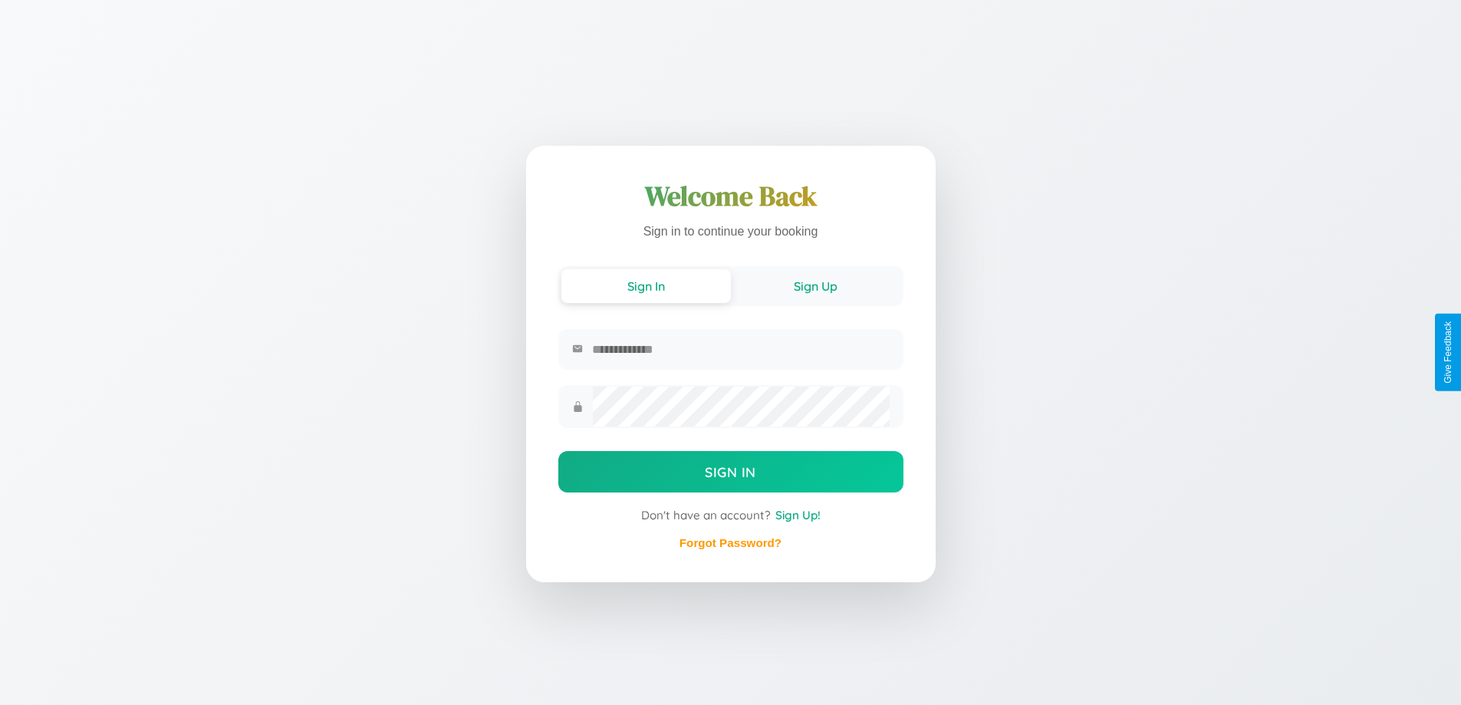
click at [815, 285] on button "Sign Up" at bounding box center [815, 286] width 169 height 34
